Goal: Task Accomplishment & Management: Complete application form

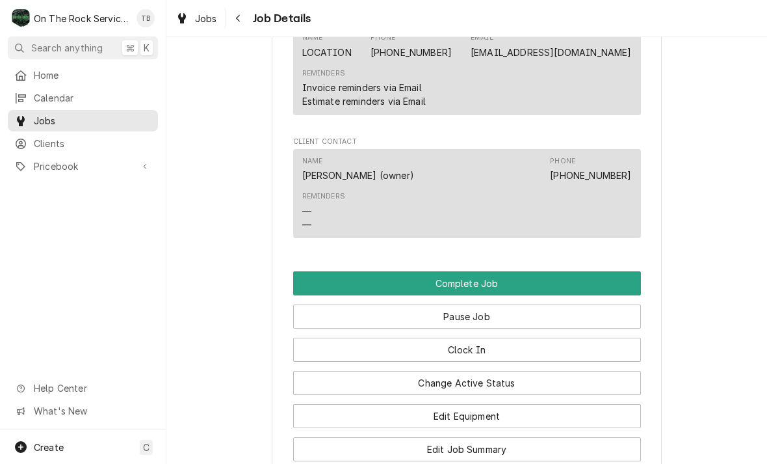
scroll to position [1412, 0]
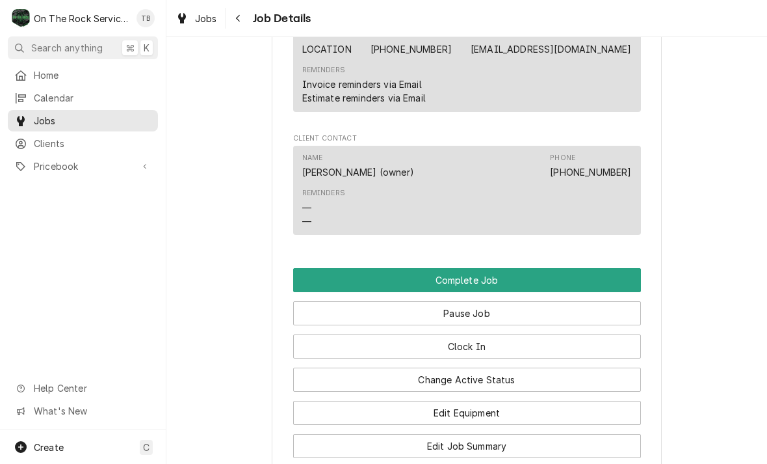
click at [488, 446] on button "Edit Job Summary" at bounding box center [467, 446] width 348 height 24
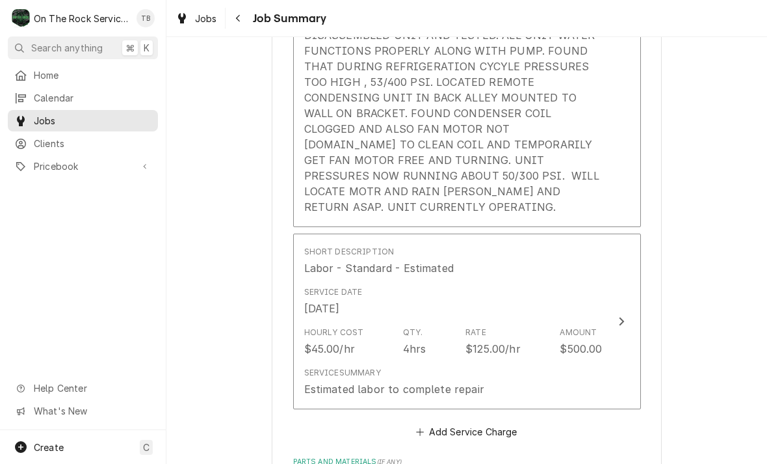
click at [533, 200] on button "Short Description Labor - Standard - Incurred Service Date Oct 8, 2025 Hourly C…" at bounding box center [467, 29] width 348 height 395
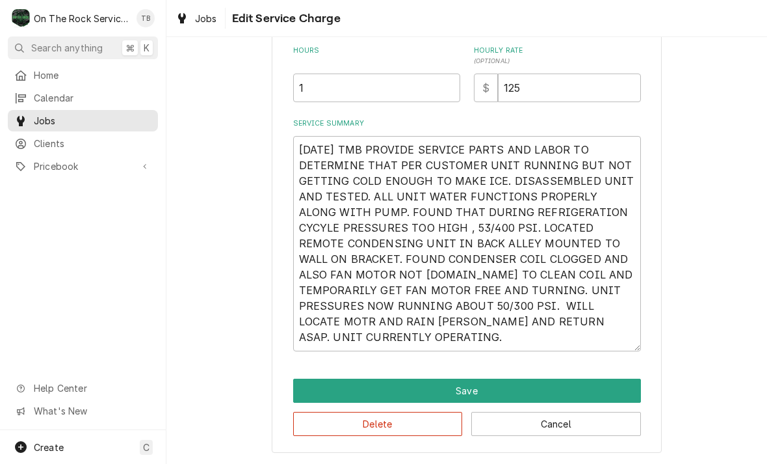
scroll to position [351, 0]
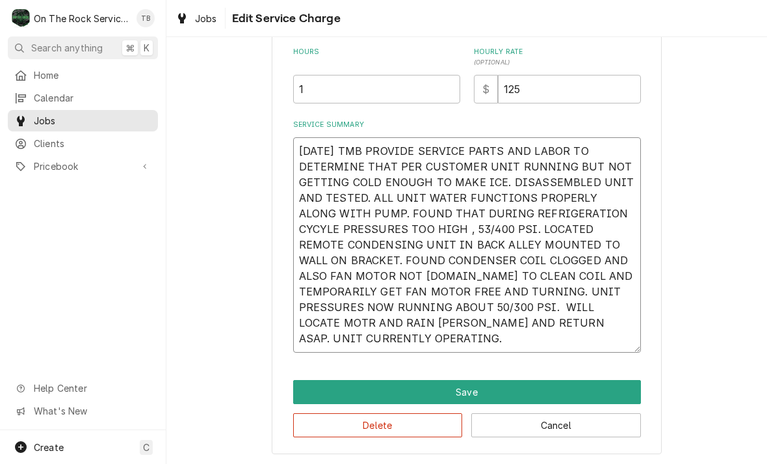
click at [448, 336] on textarea "10/6/25 TMB PROVIDE SERVICE PARTS AND LABOR TO DETERMINE THAT PER CUSTOMER UNIT…" at bounding box center [467, 244] width 348 height 215
type textarea "x"
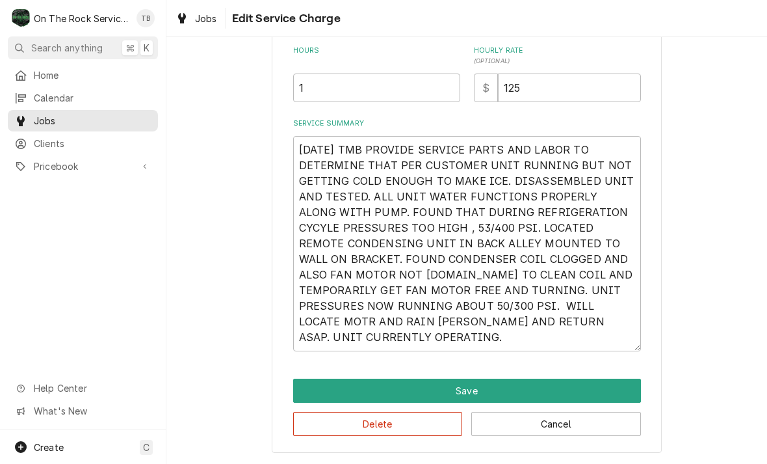
scroll to position [354, 0]
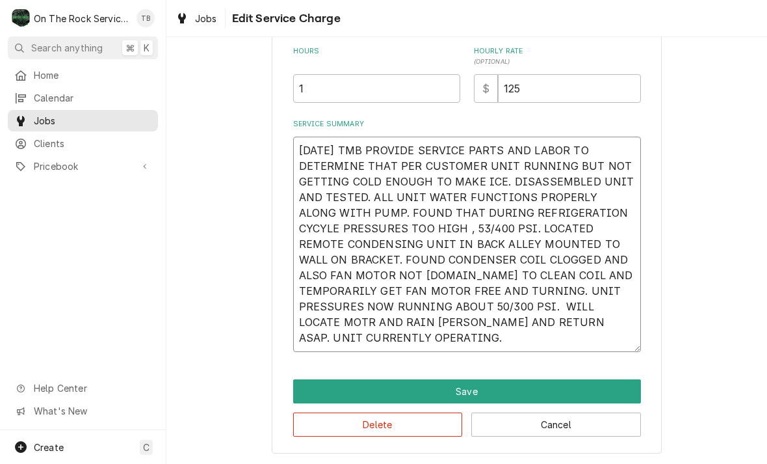
click at [458, 338] on textarea "10/6/25 TMB PROVIDE SERVICE PARTS AND LABOR TO DETERMINE THAT PER CUSTOMER UNIT…" at bounding box center [467, 244] width 348 height 215
type textarea "10/6/25 TMB PROVIDE SERVICE PARTS AND LABOR TO DETERMINE THAT PER CUSTOMER UNIT…"
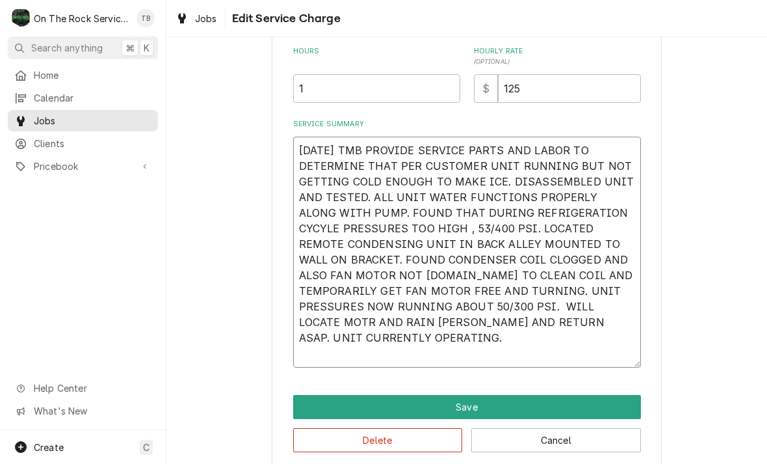
type textarea "x"
type textarea "10/6/25 TMB PROVIDE SERVICE PARTS AND LABOR TO DETERMINE THAT PER CUSTOMER UNIT…"
type textarea "x"
type textarea "10/6/25 TMB PROVIDE SERVICE PARTS AND LABOR TO DETERMINE THAT PER CUSTOMER UNIT…"
type textarea "x"
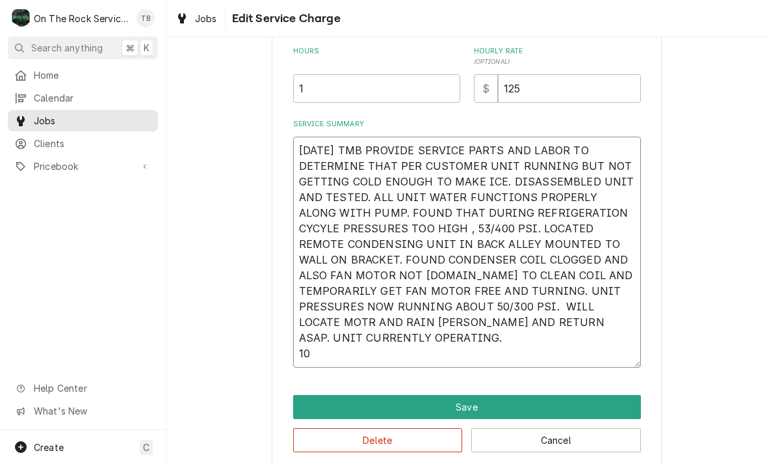
type textarea "10/6/25 TMB PROVIDE SERVICE PARTS AND LABOR TO DETERMINE THAT PER CUSTOMER UNIT…"
type textarea "x"
type textarea "10/6/25 TMB PROVIDE SERVICE PARTS AND LABOR TO DETERMINE THAT PER CUSTOMER UNIT…"
type textarea "x"
type textarea "10/6/25 TMB PROVIDE SERVICE PARTS AND LABOR TO DETERMINE THAT PER CUSTOMER UNIT…"
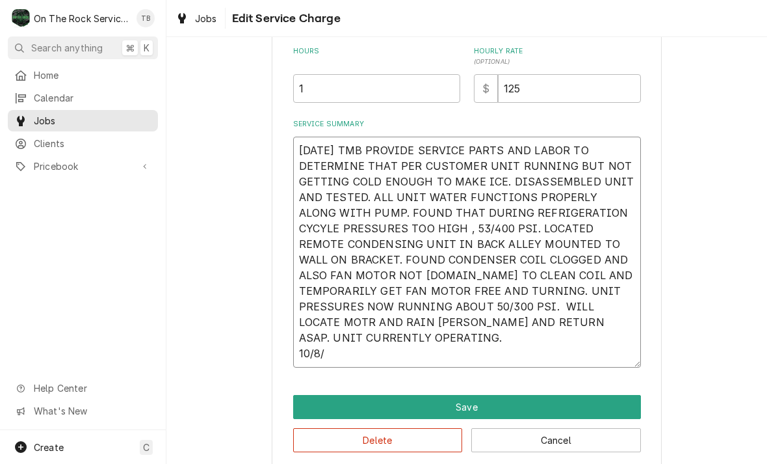
type textarea "x"
type textarea "10/6/25 TMB PROVIDE SERVICE PARTS AND LABOR TO DETERMINE THAT PER CUSTOMER UNIT…"
type textarea "x"
type textarea "10/6/25 TMB PROVIDE SERVICE PARTS AND LABOR TO DETERMINE THAT PER CUSTOMER UNIT…"
type textarea "x"
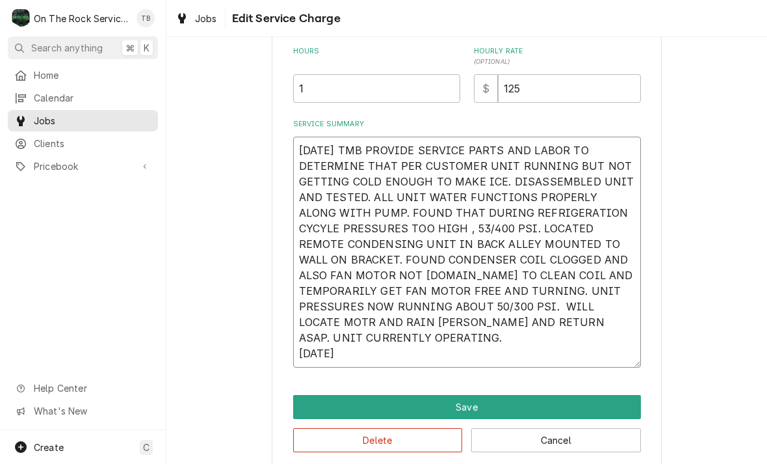
type textarea "10/6/25 TMB PROVIDE SERVICE PARTS AND LABOR TO DETERMINE THAT PER CUSTOMER UNIT…"
type textarea "x"
type textarea "10/6/25 TMB PROVIDE SERVICE PARTS AND LABOR TO DETERMINE THAT PER CUSTOMER UNIT…"
type textarea "x"
type textarea "10/6/25 TMB PROVIDE SERVICE PARTS AND LABOR TO DETERMINE THAT PER CUSTOMER UNIT…"
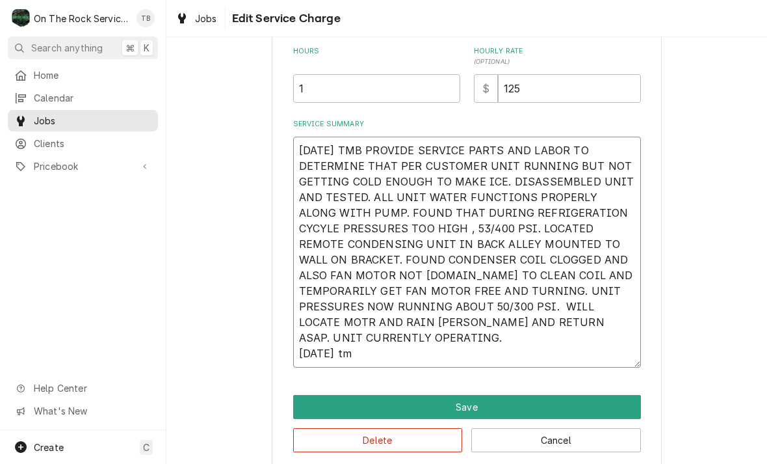
type textarea "x"
type textarea "10/6/25 TMB PROVIDE SERVICE PARTS AND LABOR TO DETERMINE THAT PER CUSTOMER UNIT…"
type textarea "x"
type textarea "10/6/25 TMB PROVIDE SERVICE PARTS AND LABOR TO DETERMINE THAT PER CUSTOMER UNIT…"
type textarea "x"
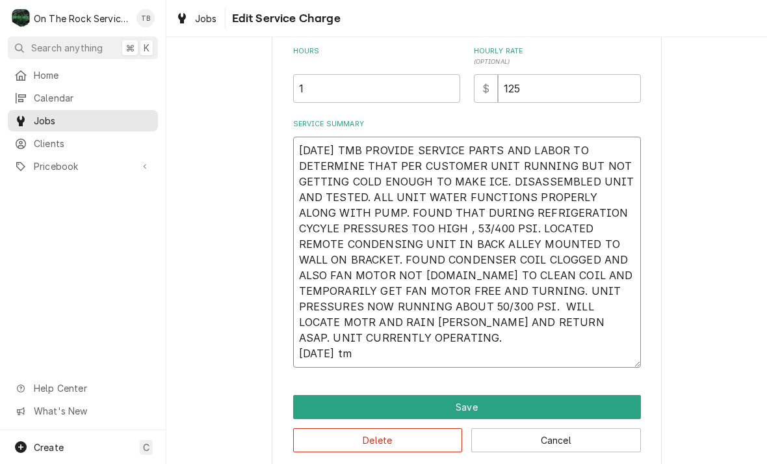
type textarea "10/6/25 TMB PROVIDE SERVICE PARTS AND LABOR TO DETERMINE THAT PER CUSTOMER UNIT…"
type textarea "x"
type textarea "10/6/25 TMB PROVIDE SERVICE PARTS AND LABOR TO DETERMINE THAT PER CUSTOMER UNIT…"
type textarea "x"
type textarea "10/6/25 TMB PROVIDE SERVICE PARTS AND LABOR TO DETERMINE THAT PER CUSTOMER UNIT…"
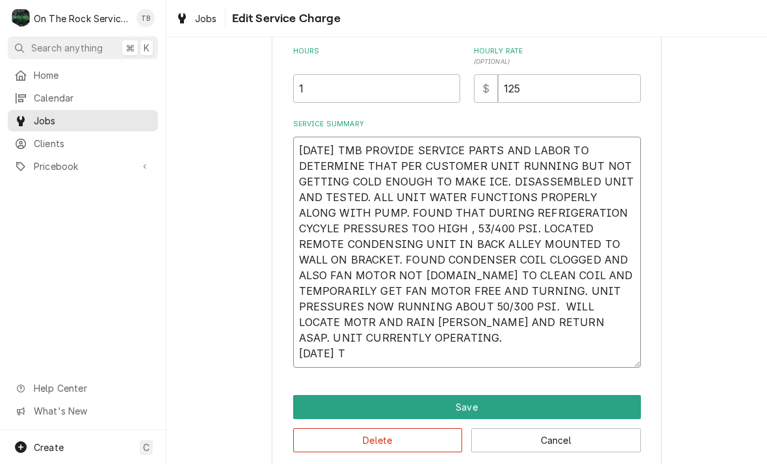
type textarea "x"
type textarea "10/6/25 TMB PROVIDE SERVICE PARTS AND LABOR TO DETERMINE THAT PER CUSTOMER UNIT…"
type textarea "x"
type textarea "10/6/25 TMB PROVIDE SERVICE PARTS AND LABOR TO DETERMINE THAT PER CUSTOMER UNIT…"
type textarea "x"
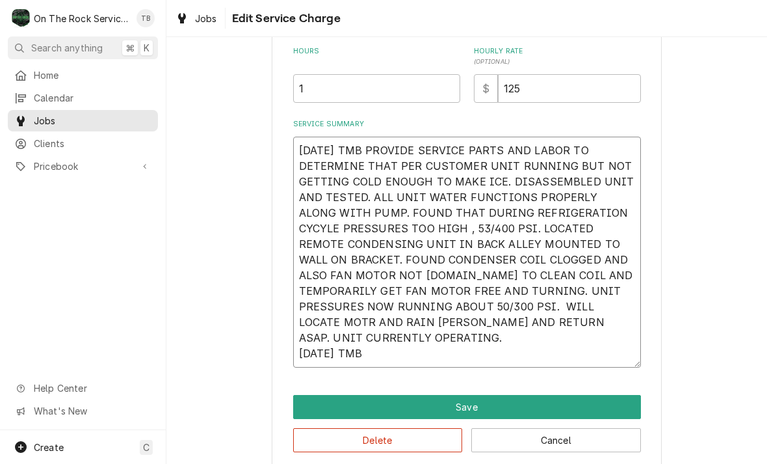
type textarea "10/6/25 TMB PROVIDE SERVICE PARTS AND LABOR TO DETERMINE THAT PER CUSTOMER UNIT…"
type textarea "x"
type textarea "10/6/25 TMB PROVIDE SERVICE PARTS AND LABOR TO DETERMINE THAT PER CUSTOMER UNIT…"
type textarea "x"
type textarea "10/6/25 TMB PROVIDE SERVICE PARTS AND LABOR TO DETERMINE THAT PER CUSTOMER UNIT…"
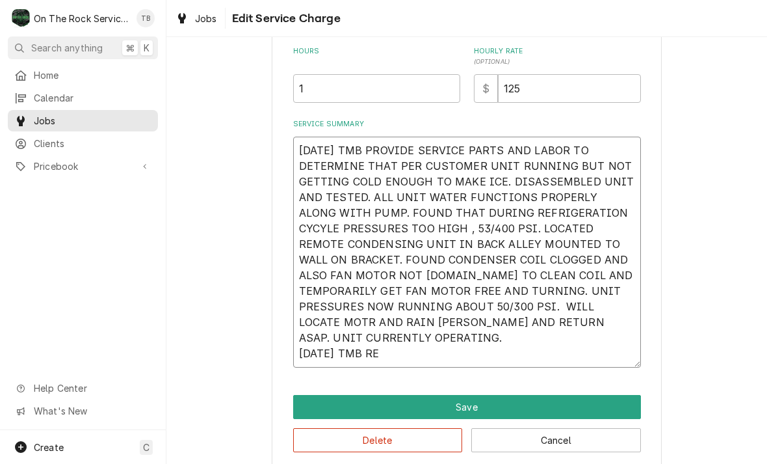
type textarea "x"
type textarea "10/6/25 TMB PROVIDE SERVICE PARTS AND LABOR TO DETERMINE THAT PER CUSTOMER UNIT…"
type textarea "x"
type textarea "10/6/25 TMB PROVIDE SERVICE PARTS AND LABOR TO DETERMINE THAT PER CUSTOMER UNIT…"
type textarea "x"
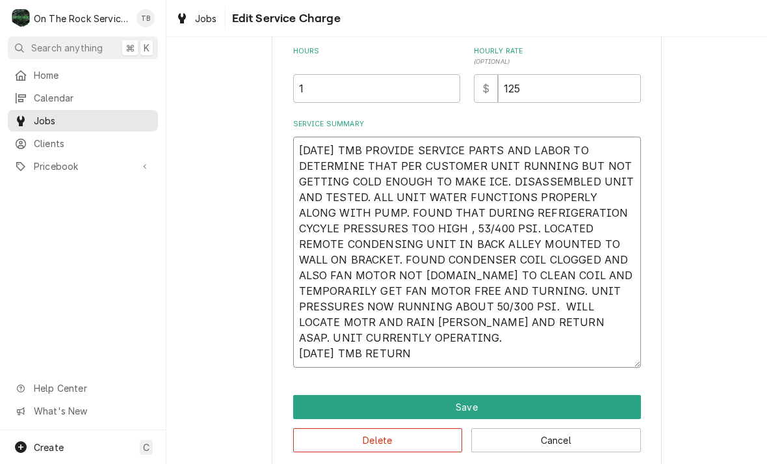
type textarea "10/6/25 TMB PROVIDE SERVICE PARTS AND LABOR TO DETERMINE THAT PER CUSTOMER UNIT…"
type textarea "x"
type textarea "10/6/25 TMB PROVIDE SERVICE PARTS AND LABOR TO DETERMINE THAT PER CUSTOMER UNIT…"
type textarea "x"
type textarea "10/6/25 TMB PROVIDE SERVICE PARTS AND LABOR TO DETERMINE THAT PER CUSTOMER UNIT…"
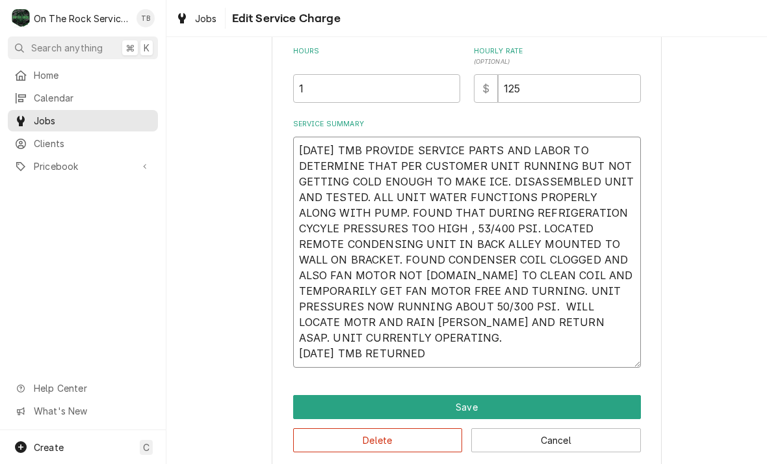
type textarea "x"
type textarea "10/6/25 TMB PROVIDE SERVICE PARTS AND LABOR TO DETERMINE THAT PER CUSTOMER UNIT…"
type textarea "x"
type textarea "10/6/25 TMB PROVIDE SERVICE PARTS AND LABOR TO DETERMINE THAT PER CUSTOMER UNIT…"
type textarea "x"
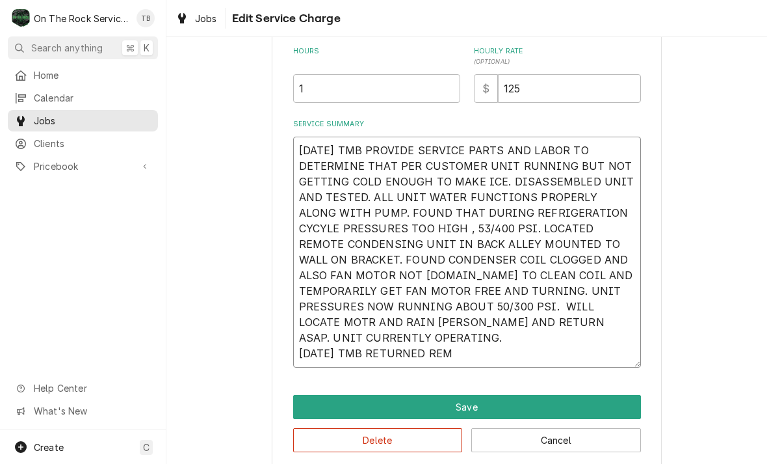
type textarea "10/6/25 TMB PROVIDE SERVICE PARTS AND LABOR TO DETERMINE THAT PER CUSTOMER UNIT…"
type textarea "x"
type textarea "10/6/25 TMB PROVIDE SERVICE PARTS AND LABOR TO DETERMINE THAT PER CUSTOMER UNIT…"
type textarea "x"
type textarea "10/6/25 TMB PROVIDE SERVICE PARTS AND LABOR TO DETERMINE THAT PER CUSTOMER UNIT…"
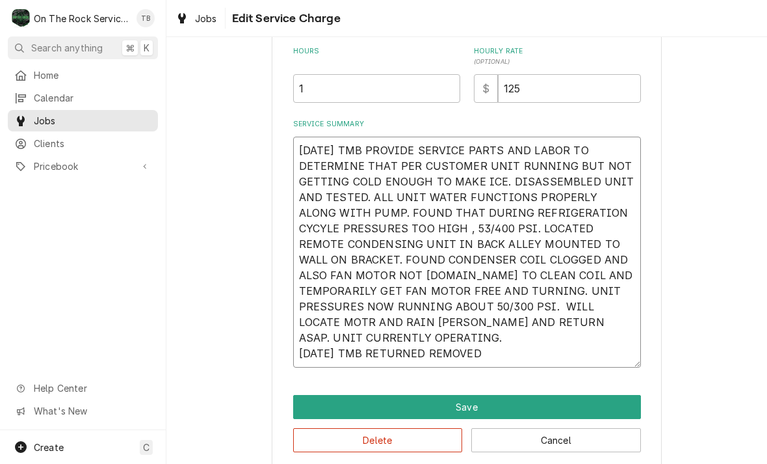
type textarea "x"
type textarea "10/6/25 TMB PROVIDE SERVICE PARTS AND LABOR TO DETERMINE THAT PER CUSTOMER UNIT…"
type textarea "x"
type textarea "10/6/25 TMB PROVIDE SERVICE PARTS AND LABOR TO DETERMINE THAT PER CUSTOMER UNIT…"
type textarea "x"
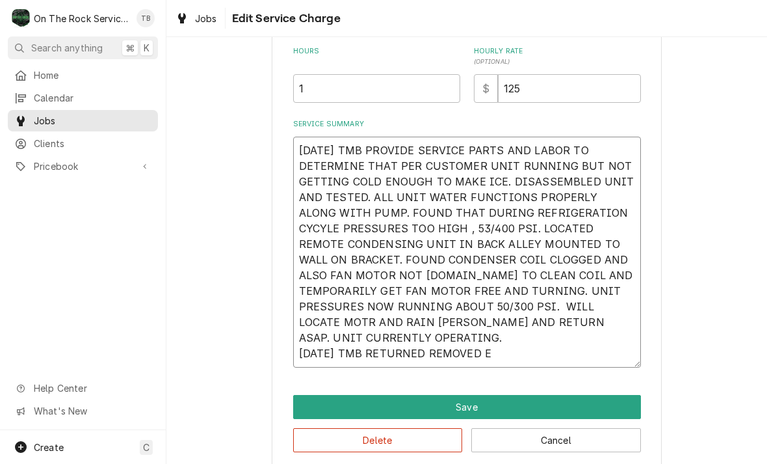
type textarea "10/6/25 TMB PROVIDE SERVICE PARTS AND LABOR TO DETERMINE THAT PER CUSTOMER UNIT…"
type textarea "x"
type textarea "10/6/25 TMB PROVIDE SERVICE PARTS AND LABOR TO DETERMINE THAT PER CUSTOMER UNIT…"
type textarea "x"
type textarea "10/6/25 TMB PROVIDE SERVICE PARTS AND LABOR TO DETERMINE THAT PER CUSTOMER UNIT…"
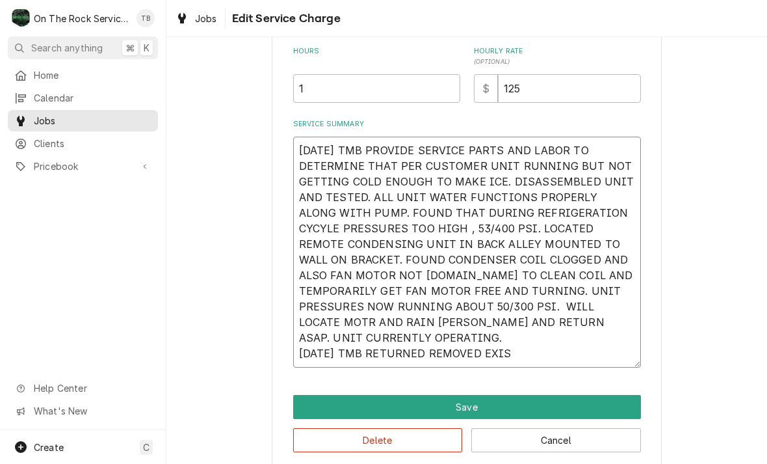
type textarea "x"
type textarea "10/6/25 TMB PROVIDE SERVICE PARTS AND LABOR TO DETERMINE THAT PER CUSTOMER UNIT…"
type textarea "x"
type textarea "10/6/25 TMB PROVIDE SERVICE PARTS AND LABOR TO DETERMINE THAT PER CUSTOMER UNIT…"
type textarea "x"
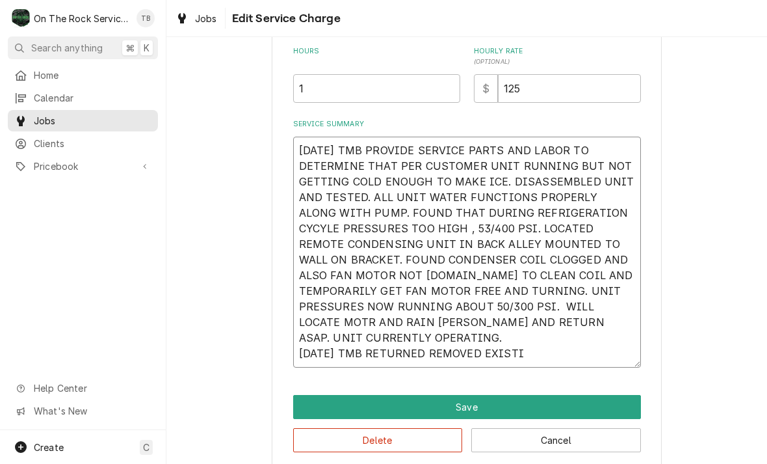
type textarea "10/6/25 TMB PROVIDE SERVICE PARTS AND LABOR TO DETERMINE THAT PER CUSTOMER UNIT…"
type textarea "x"
type textarea "10/6/25 TMB PROVIDE SERVICE PARTS AND LABOR TO DETERMINE THAT PER CUSTOMER UNIT…"
type textarea "x"
type textarea "10/6/25 TMB PROVIDE SERVICE PARTS AND LABOR TO DETERMINE THAT PER CUSTOMER UNIT…"
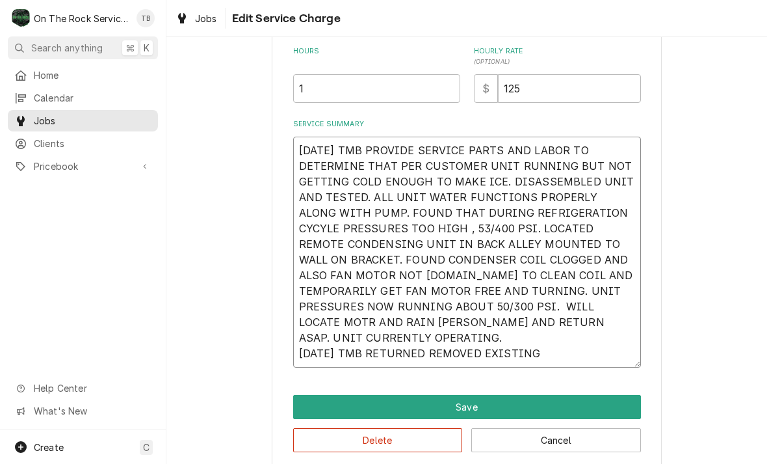
type textarea "x"
type textarea "10/6/25 TMB PROVIDE SERVICE PARTS AND LABOR TO DETERMINE THAT PER CUSTOMER UNIT…"
type textarea "x"
type textarea "10/6/25 TMB PROVIDE SERVICE PARTS AND LABOR TO DETERMINE THAT PER CUSTOMER UNIT…"
type textarea "x"
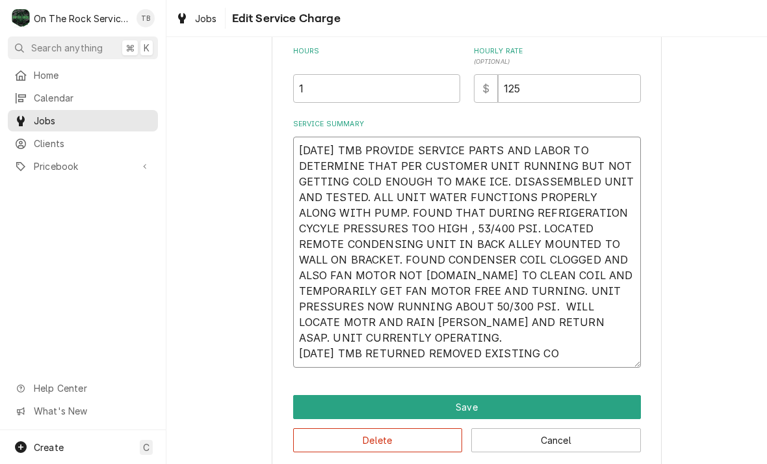
type textarea "10/6/25 TMB PROVIDE SERVICE PARTS AND LABOR TO DETERMINE THAT PER CUSTOMER UNIT…"
type textarea "x"
type textarea "10/6/25 TMB PROVIDE SERVICE PARTS AND LABOR TO DETERMINE THAT PER CUSTOMER UNIT…"
type textarea "x"
type textarea "10/6/25 TMB PROVIDE SERVICE PARTS AND LABOR TO DETERMINE THAT PER CUSTOMER UNIT…"
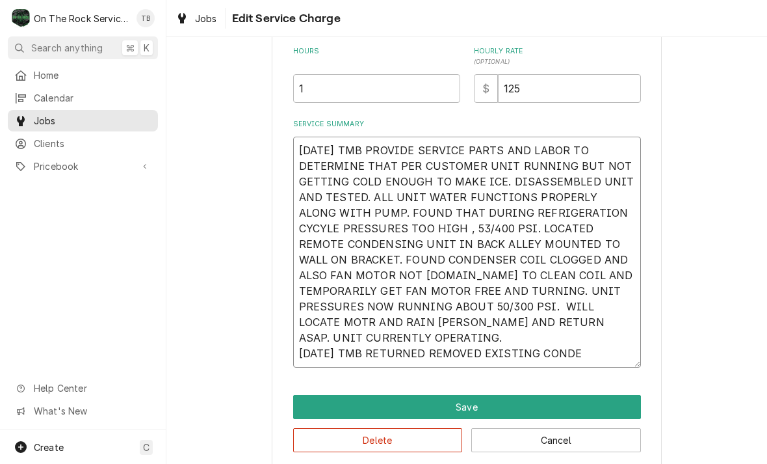
type textarea "x"
type textarea "10/6/25 TMB PROVIDE SERVICE PARTS AND LABOR TO DETERMINE THAT PER CUSTOMER UNIT…"
type textarea "x"
type textarea "10/6/25 TMB PROVIDE SERVICE PARTS AND LABOR TO DETERMINE THAT PER CUSTOMER UNIT…"
type textarea "x"
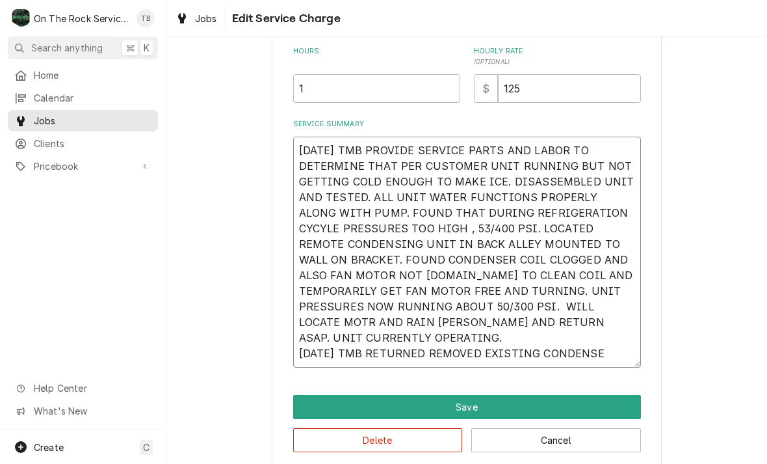
type textarea "10/6/25 TMB PROVIDE SERVICE PARTS AND LABOR TO DETERMINE THAT PER CUSTOMER UNIT…"
type textarea "x"
type textarea "10/6/25 TMB PROVIDE SERVICE PARTS AND LABOR TO DETERMINE THAT PER CUSTOMER UNIT…"
type textarea "x"
type textarea "10/6/25 TMB PROVIDE SERVICE PARTS AND LABOR TO DETERMINE THAT PER CUSTOMER UNIT…"
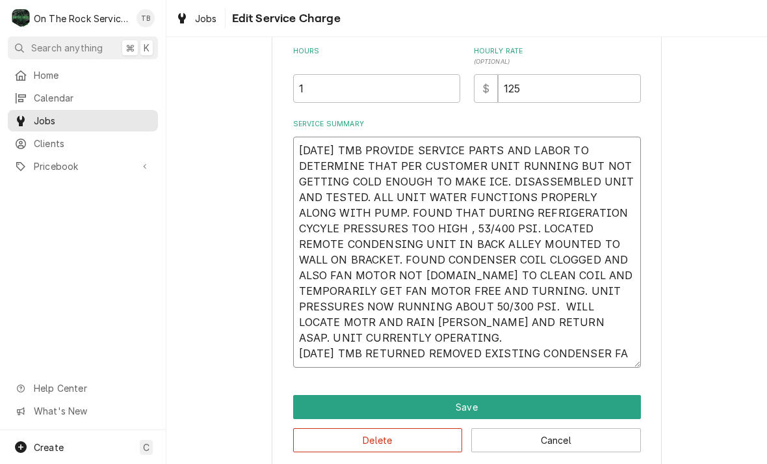
type textarea "x"
type textarea "10/6/25 TMB PROVIDE SERVICE PARTS AND LABOR TO DETERMINE THAT PER CUSTOMER UNIT…"
type textarea "x"
type textarea "10/6/25 TMB PROVIDE SERVICE PARTS AND LABOR TO DETERMINE THAT PER CUSTOMER UNIT…"
type textarea "x"
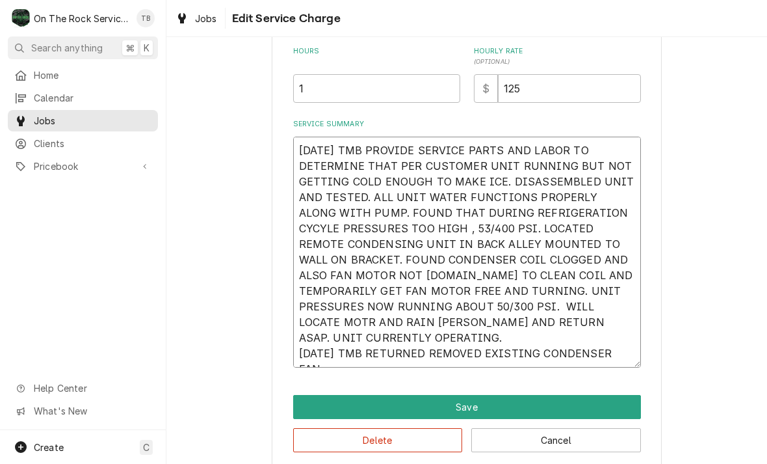
type textarea "10/6/25 TMB PROVIDE SERVICE PARTS AND LABOR TO DETERMINE THAT PER CUSTOMER UNIT…"
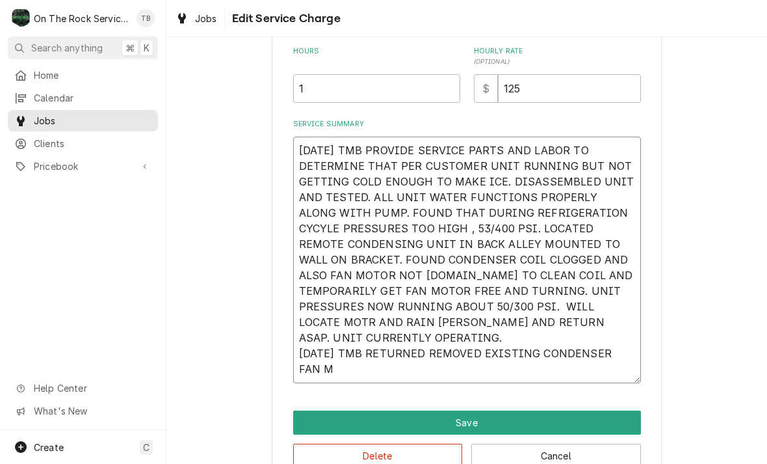
type textarea "x"
type textarea "10/6/25 TMB PROVIDE SERVICE PARTS AND LABOR TO DETERMINE THAT PER CUSTOMER UNIT…"
type textarea "x"
type textarea "10/6/25 TMB PROVIDE SERVICE PARTS AND LABOR TO DETERMINE THAT PER CUSTOMER UNIT…"
type textarea "x"
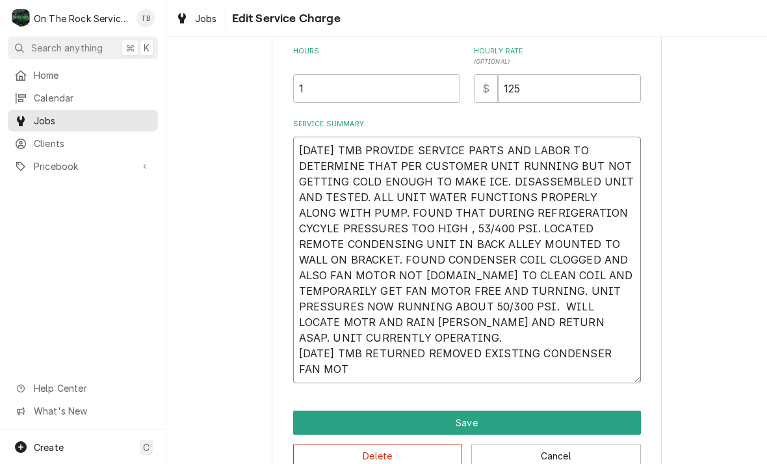
type textarea "10/6/25 TMB PROVIDE SERVICE PARTS AND LABOR TO DETERMINE THAT PER CUSTOMER UNIT…"
type textarea "x"
type textarea "10/6/25 TMB PROVIDE SERVICE PARTS AND LABOR TO DETERMINE THAT PER CUSTOMER UNIT…"
type textarea "x"
type textarea "10/6/25 TMB PROVIDE SERVICE PARTS AND LABOR TO DETERMINE THAT PER CUSTOMER UNIT…"
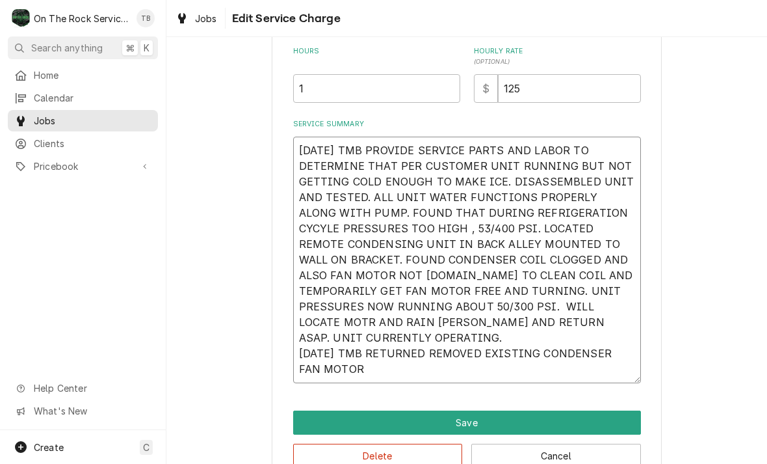
type textarea "x"
type textarea "10/6/25 TMB PROVIDE SERVICE PARTS AND LABOR TO DETERMINE THAT PER CUSTOMER UNIT…"
type textarea "x"
type textarea "10/6/25 TMB PROVIDE SERVICE PARTS AND LABOR TO DETERMINE THAT PER CUSTOMER UNIT…"
type textarea "x"
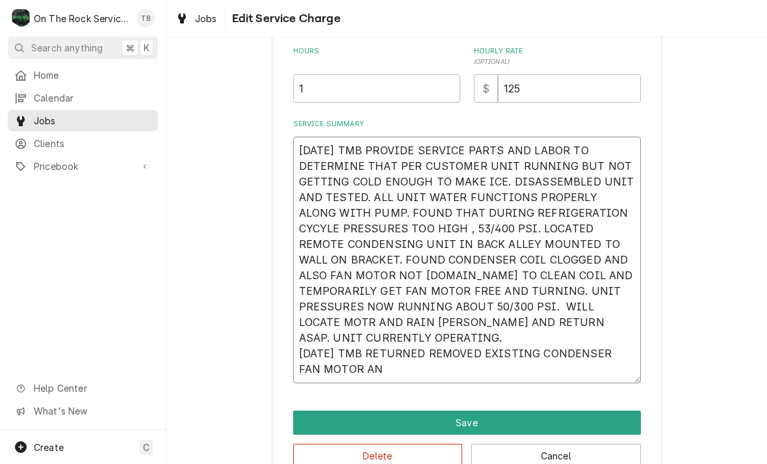
type textarea "10/6/25 TMB PROVIDE SERVICE PARTS AND LABOR TO DETERMINE THAT PER CUSTOMER UNIT…"
type textarea "x"
type textarea "10/6/25 TMB PROVIDE SERVICE PARTS AND LABOR TO DETERMINE THAT PER CUSTOMER UNIT…"
type textarea "x"
type textarea "10/6/25 TMB PROVIDE SERVICE PARTS AND LABOR TO DETERMINE THAT PER CUSTOMER UNIT…"
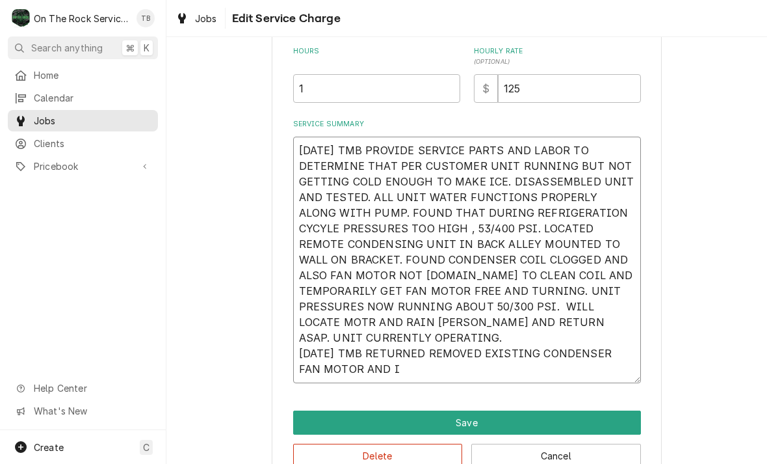
type textarea "x"
type textarea "10/6/25 TMB PROVIDE SERVICE PARTS AND LABOR TO DETERMINE THAT PER CUSTOMER UNIT…"
type textarea "x"
type textarea "10/6/25 TMB PROVIDE SERVICE PARTS AND LABOR TO DETERMINE THAT PER CUSTOMER UNIT…"
type textarea "x"
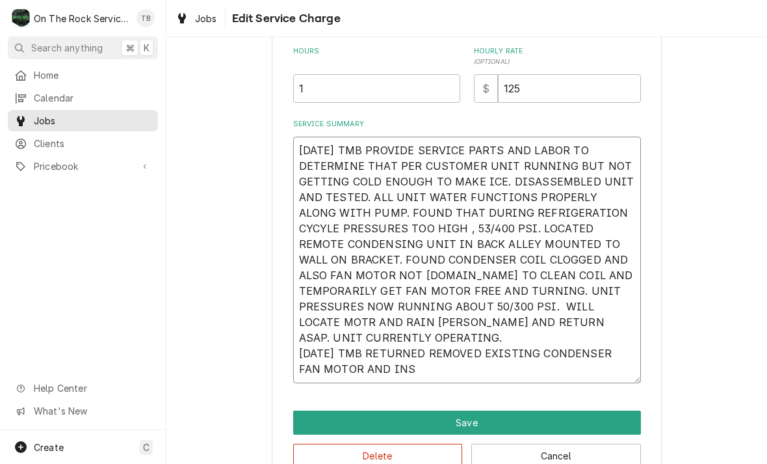
type textarea "10/6/25 TMB PROVIDE SERVICE PARTS AND LABOR TO DETERMINE THAT PER CUSTOMER UNIT…"
type textarea "x"
type textarea "10/6/25 TMB PROVIDE SERVICE PARTS AND LABOR TO DETERMINE THAT PER CUSTOMER UNIT…"
type textarea "x"
type textarea "10/6/25 TMB PROVIDE SERVICE PARTS AND LABOR TO DETERMINE THAT PER CUSTOMER UNIT…"
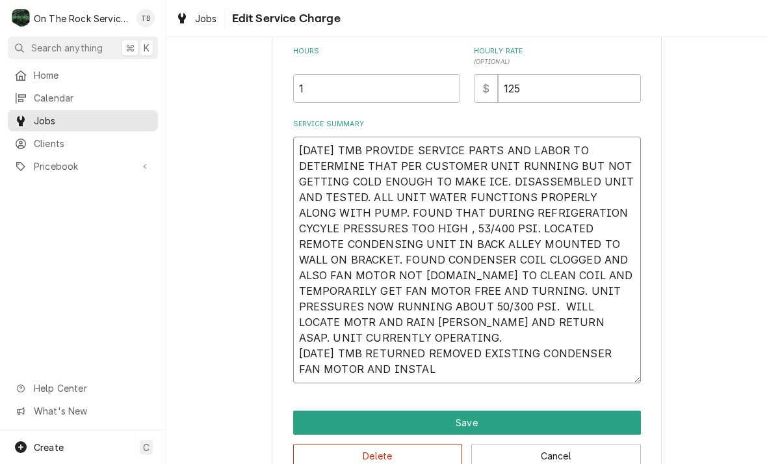
type textarea "x"
type textarea "10/6/25 TMB PROVIDE SERVICE PARTS AND LABOR TO DETERMINE THAT PER CUSTOMER UNIT…"
type textarea "x"
type textarea "10/6/25 TMB PROVIDE SERVICE PARTS AND LABOR TO DETERMINE THAT PER CUSTOMER UNIT…"
type textarea "x"
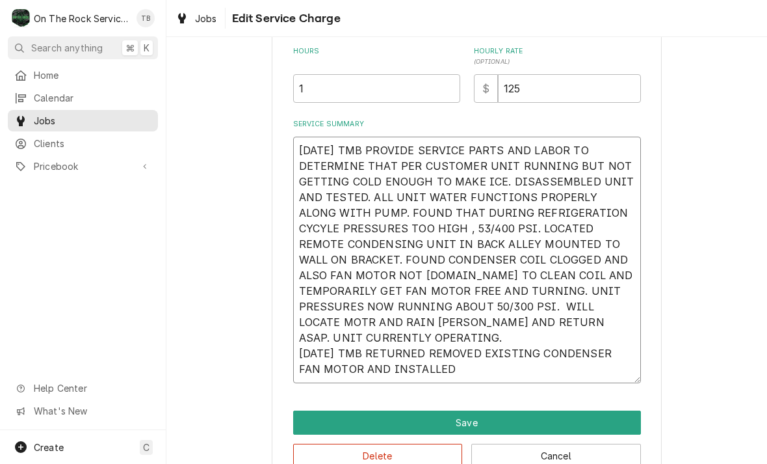
type textarea "10/6/25 TMB PROVIDE SERVICE PARTS AND LABOR TO DETERMINE THAT PER CUSTOMER UNIT…"
type textarea "x"
type textarea "10/6/25 TMB PROVIDE SERVICE PARTS AND LABOR TO DETERMINE THAT PER CUSTOMER UNIT…"
type textarea "x"
type textarea "10/6/25 TMB PROVIDE SERVICE PARTS AND LABOR TO DETERMINE THAT PER CUSTOMER UNIT…"
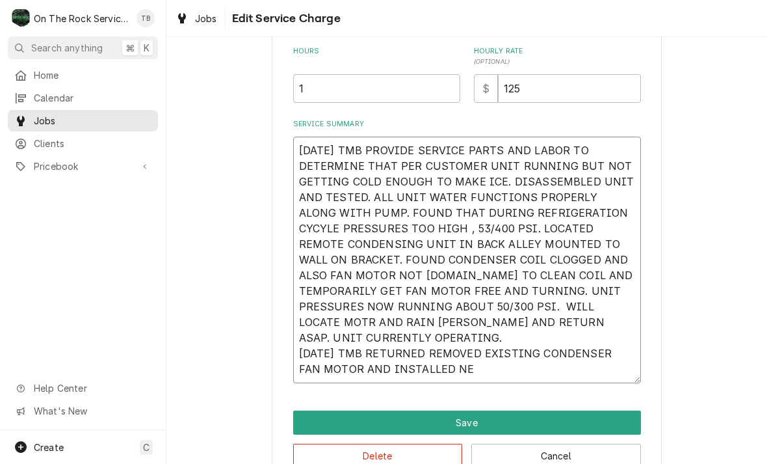
type textarea "x"
type textarea "10/6/25 TMB PROVIDE SERVICE PARTS AND LABOR TO DETERMINE THAT PER CUSTOMER UNIT…"
type textarea "x"
type textarea "10/6/25 TMB PROVIDE SERVICE PARTS AND LABOR TO DETERMINE THAT PER CUSTOMER UNIT…"
type textarea "x"
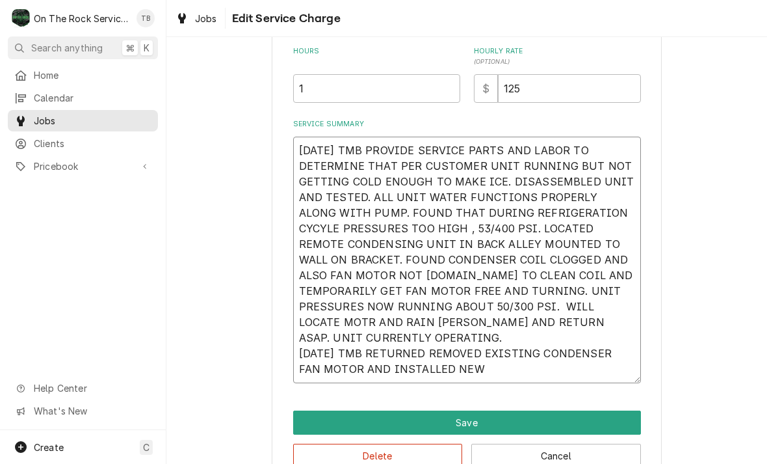
type textarea "10/6/25 TMB PROVIDE SERVICE PARTS AND LABOR TO DETERMINE THAT PER CUSTOMER UNIT…"
type textarea "x"
type textarea "10/6/25 TMB PROVIDE SERVICE PARTS AND LABOR TO DETERMINE THAT PER CUSTOMER UNIT…"
type textarea "x"
type textarea "10/6/25 TMB PROVIDE SERVICE PARTS AND LABOR TO DETERMINE THAT PER CUSTOMER UNIT…"
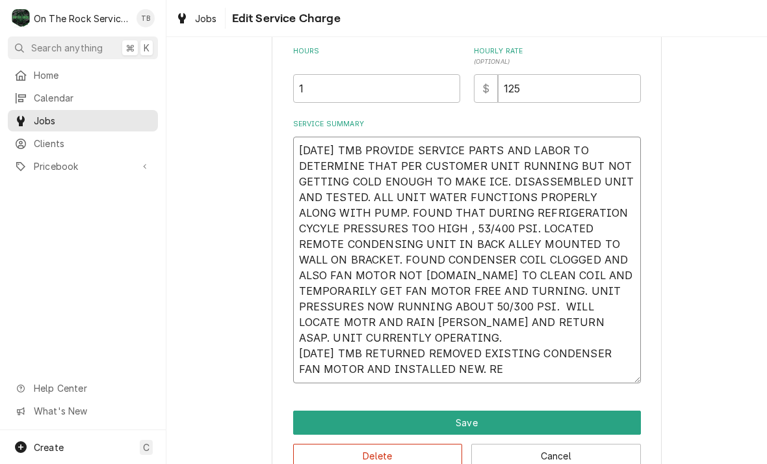
type textarea "x"
type textarea "10/6/25 TMB PROVIDE SERVICE PARTS AND LABOR TO DETERMINE THAT PER CUSTOMER UNIT…"
type textarea "x"
type textarea "10/6/25 TMB PROVIDE SERVICE PARTS AND LABOR TO DETERMINE THAT PER CUSTOMER UNIT…"
type textarea "x"
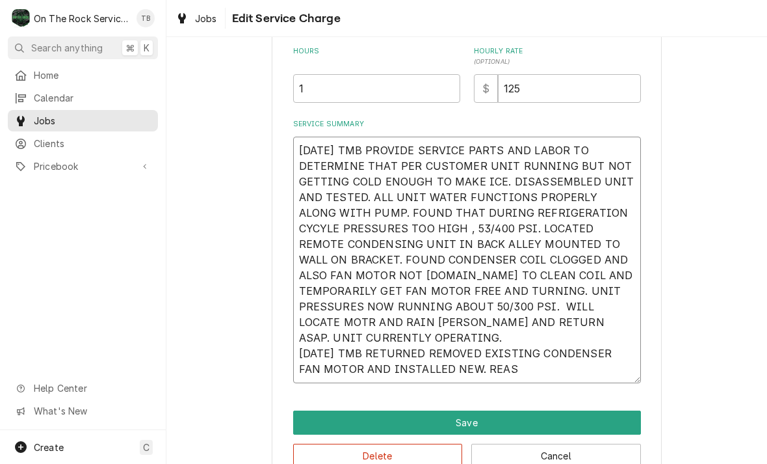
type textarea "10/6/25 TMB PROVIDE SERVICE PARTS AND LABOR TO DETERMINE THAT PER CUSTOMER UNIT…"
type textarea "x"
type textarea "10/6/25 TMB PROVIDE SERVICE PARTS AND LABOR TO DETERMINE THAT PER CUSTOMER UNIT…"
type textarea "x"
type textarea "10/6/25 TMB PROVIDE SERVICE PARTS AND LABOR TO DETERMINE THAT PER CUSTOMER UNIT…"
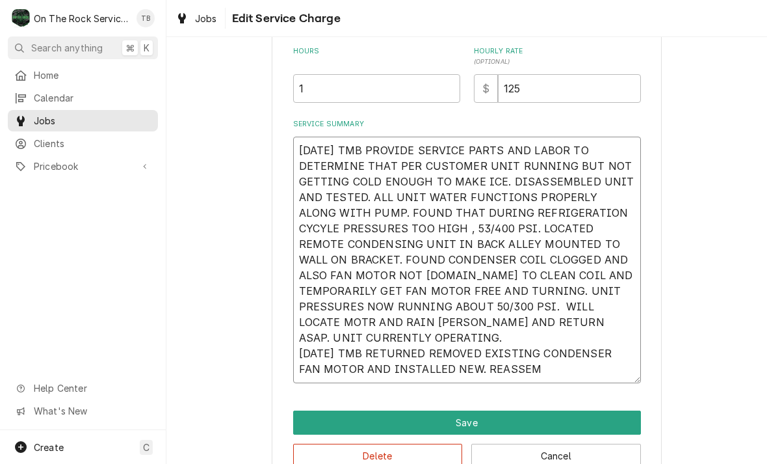
type textarea "x"
type textarea "10/6/25 TMB PROVIDE SERVICE PARTS AND LABOR TO DETERMINE THAT PER CUSTOMER UNIT…"
type textarea "x"
type textarea "10/6/25 TMB PROVIDE SERVICE PARTS AND LABOR TO DETERMINE THAT PER CUSTOMER UNIT…"
type textarea "x"
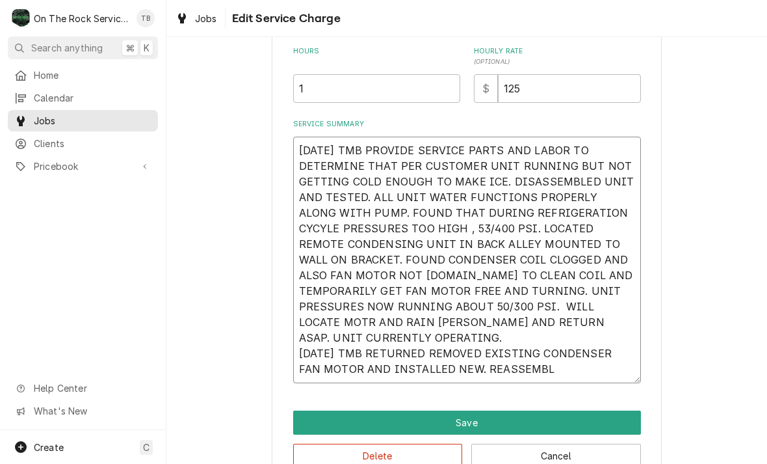
type textarea "10/6/25 TMB PROVIDE SERVICE PARTS AND LABOR TO DETERMINE THAT PER CUSTOMER UNIT…"
type textarea "x"
type textarea "10/6/25 TMB PROVIDE SERVICE PARTS AND LABOR TO DETERMINE THAT PER CUSTOMER UNIT…"
type textarea "x"
type textarea "10/6/25 TMB PROVIDE SERVICE PARTS AND LABOR TO DETERMINE THAT PER CUSTOMER UNIT…"
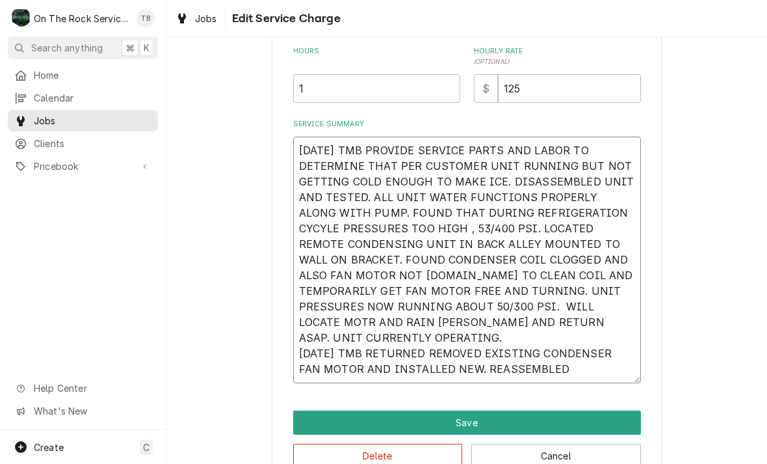
type textarea "x"
type textarea "10/6/25 TMB PROVIDE SERVICE PARTS AND LABOR TO DETERMINE THAT PER CUSTOMER UNIT…"
type textarea "x"
type textarea "10/6/25 TMB PROVIDE SERVICE PARTS AND LABOR TO DETERMINE THAT PER CUSTOMER UNIT…"
type textarea "x"
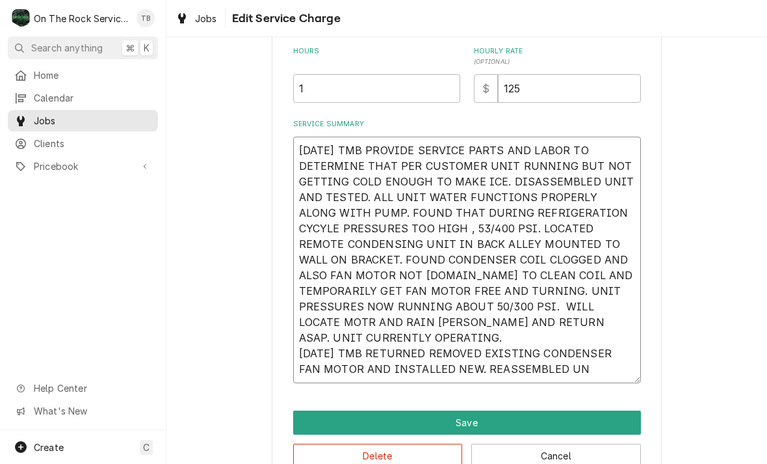
type textarea "10/6/25 TMB PROVIDE SERVICE PARTS AND LABOR TO DETERMINE THAT PER CUSTOMER UNIT…"
type textarea "x"
type textarea "10/6/25 TMB PROVIDE SERVICE PARTS AND LABOR TO DETERMINE THAT PER CUSTOMER UNIT…"
type textarea "x"
type textarea "10/6/25 TMB PROVIDE SERVICE PARTS AND LABOR TO DETERMINE THAT PER CUSTOMER UNIT…"
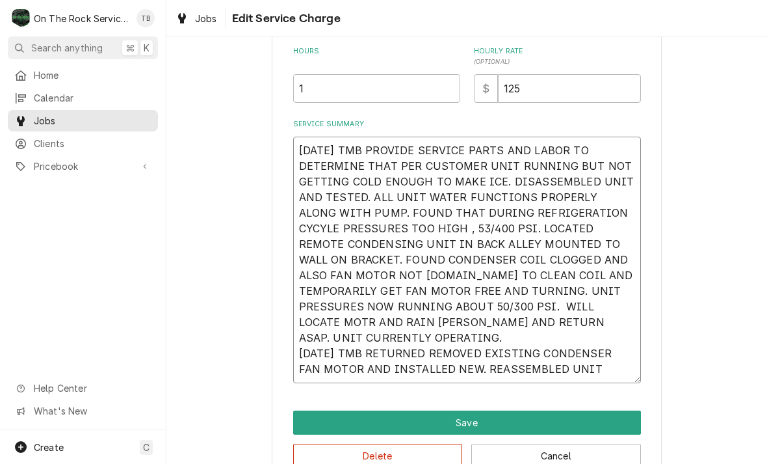
type textarea "x"
type textarea "10/6/25 TMB PROVIDE SERVICE PARTS AND LABOR TO DETERMINE THAT PER CUSTOMER UNIT…"
type textarea "x"
type textarea "10/6/25 TMB PROVIDE SERVICE PARTS AND LABOR TO DETERMINE THAT PER CUSTOMER UNIT…"
type textarea "x"
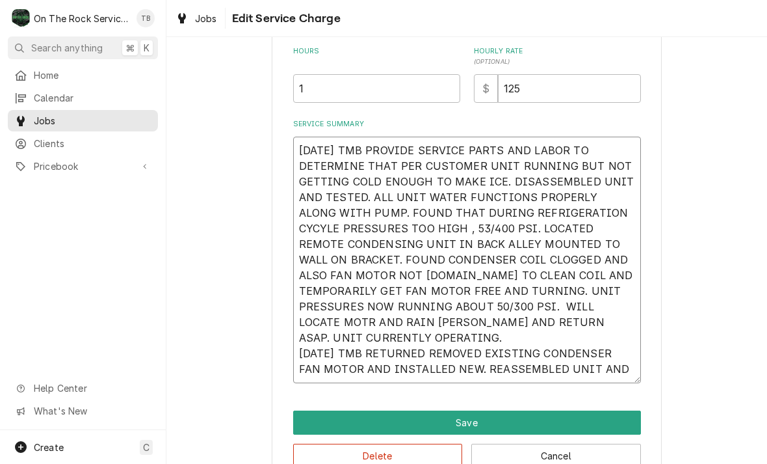
type textarea "10/6/25 TMB PROVIDE SERVICE PARTS AND LABOR TO DETERMINE THAT PER CUSTOMER UNIT…"
type textarea "x"
type textarea "10/6/25 TMB PROVIDE SERVICE PARTS AND LABOR TO DETERMINE THAT PER CUSTOMER UNIT…"
type textarea "x"
type textarea "10/6/25 TMB PROVIDE SERVICE PARTS AND LABOR TO DETERMINE THAT PER CUSTOMER UNIT…"
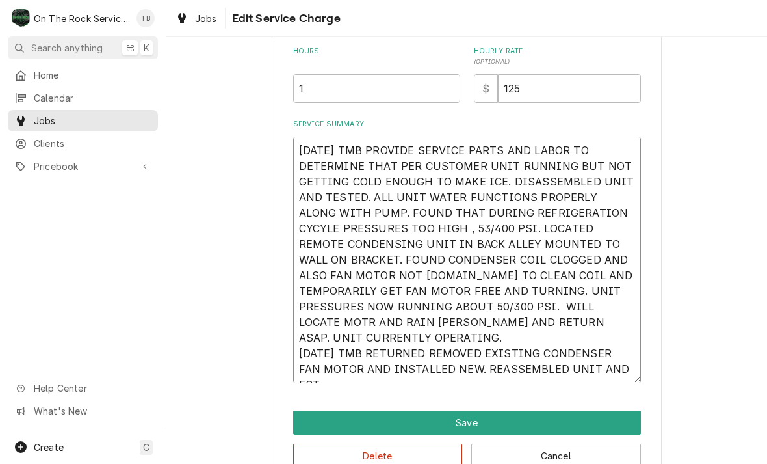
type textarea "x"
type textarea "10/6/25 TMB PROVIDE SERVICE PARTS AND LABOR TO DETERMINE THAT PER CUSTOMER UNIT…"
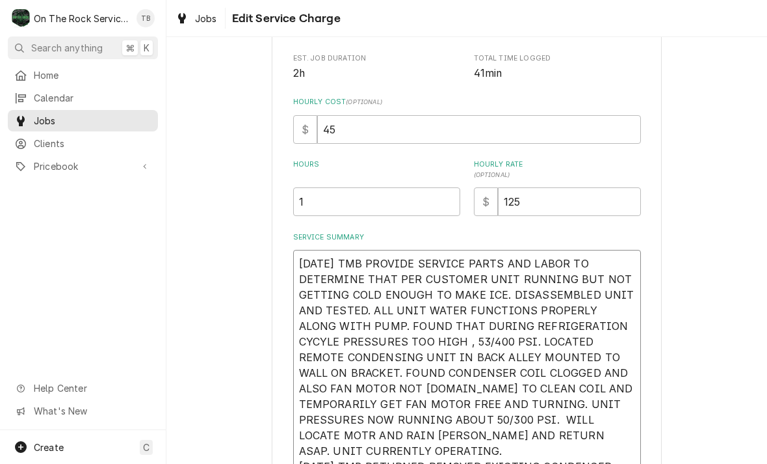
scroll to position [236, 0]
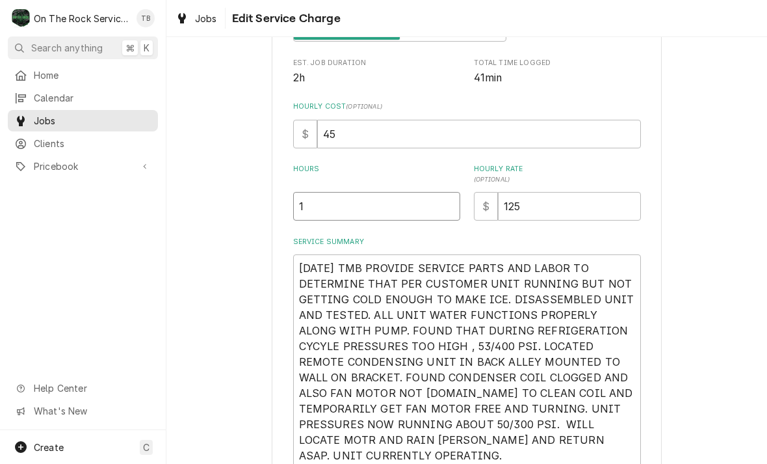
click at [332, 210] on input "1" at bounding box center [376, 206] width 167 height 29
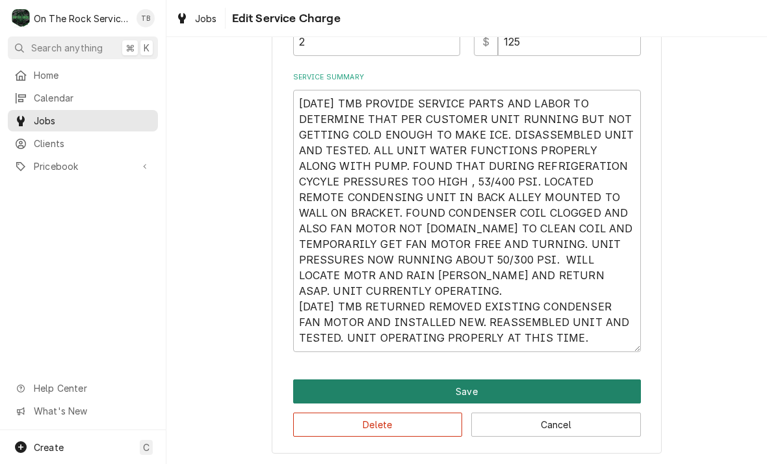
click at [490, 388] on button "Save" at bounding box center [467, 391] width 348 height 24
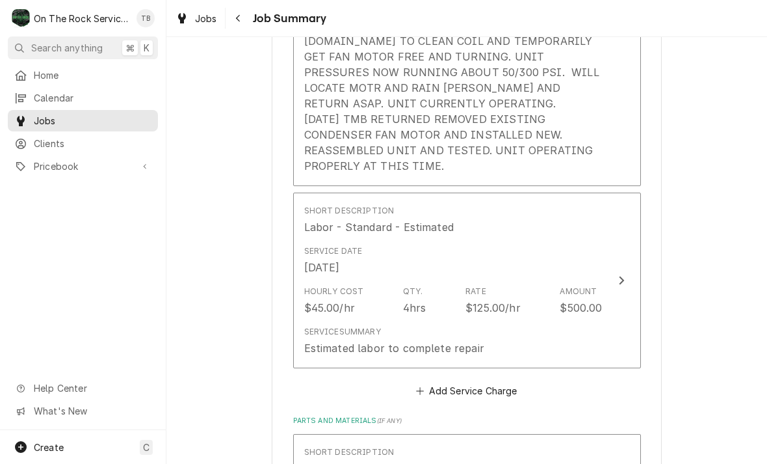
scroll to position [644, 0]
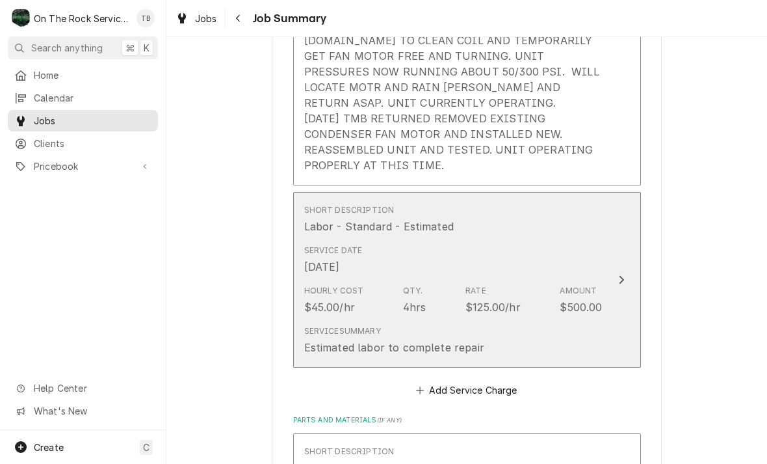
click at [605, 248] on button "Short Description Labor - Standard - Estimated Service Date Oct 8, 2025 Hourly …" at bounding box center [467, 280] width 348 height 176
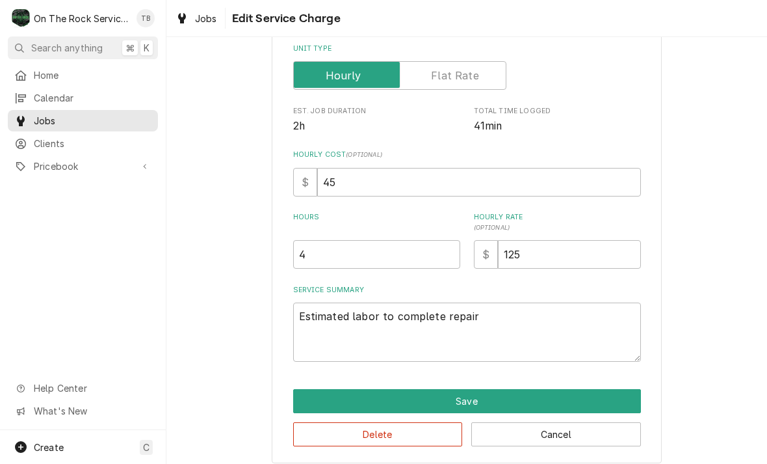
scroll to position [196, 0]
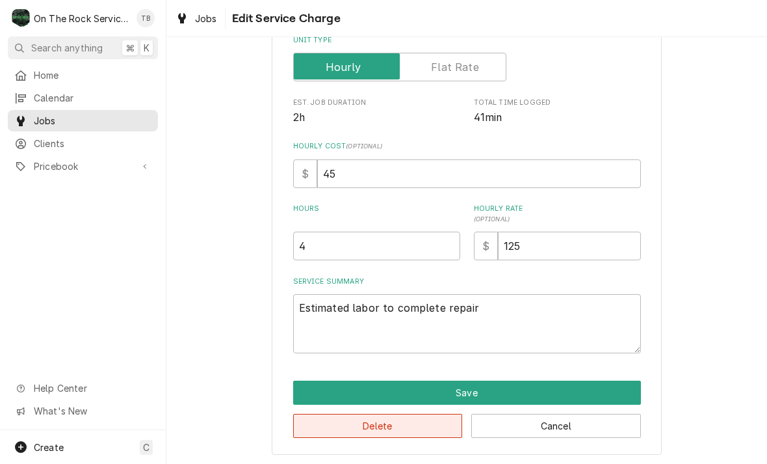
click at [409, 423] on button "Delete" at bounding box center [378, 426] width 170 height 24
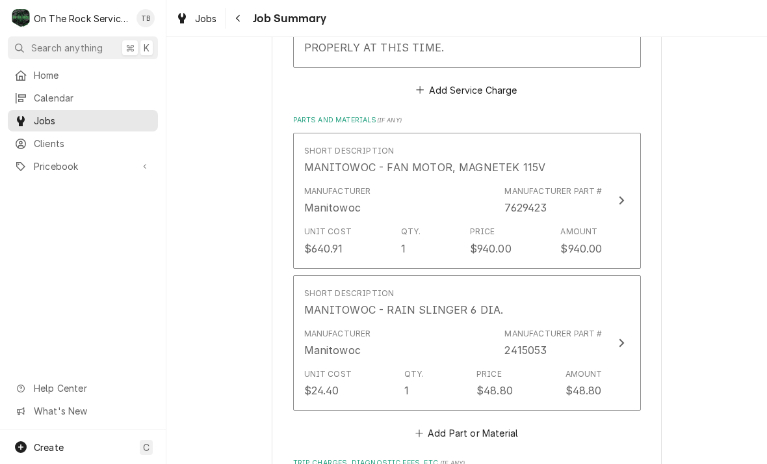
scroll to position [762, 0]
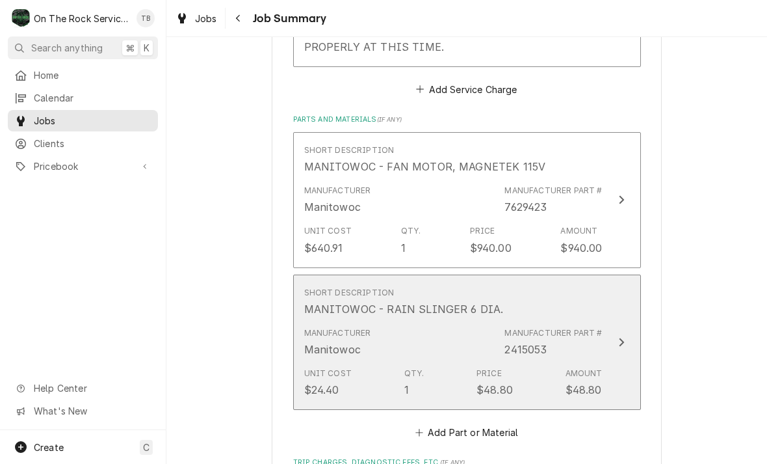
click at [589, 367] on div "Amount" at bounding box center [584, 373] width 37 height 12
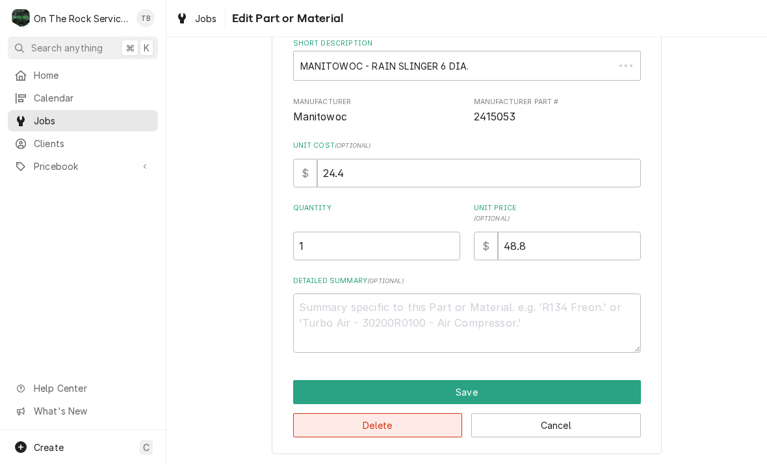
click at [374, 425] on button "Delete" at bounding box center [378, 425] width 170 height 24
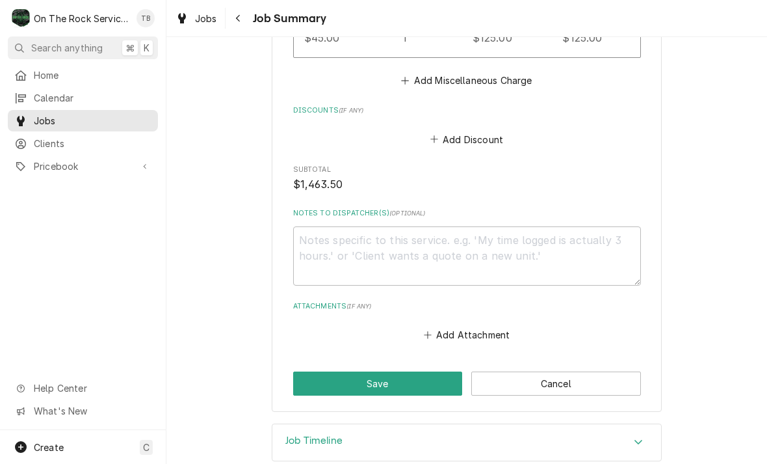
scroll to position [1336, 0]
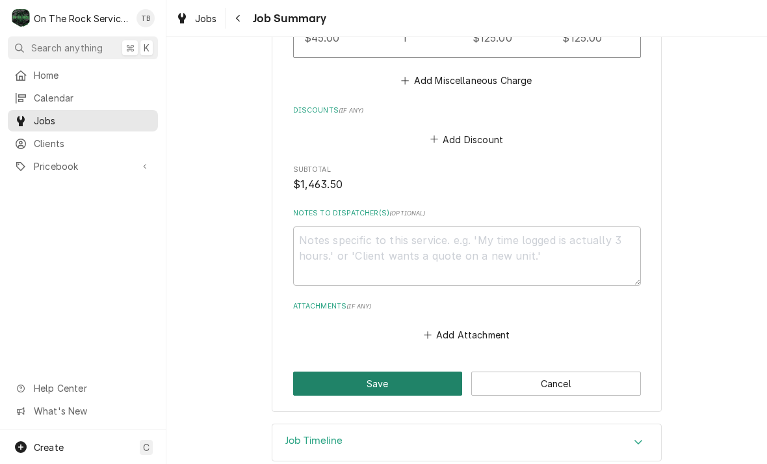
click at [379, 371] on button "Save" at bounding box center [378, 383] width 170 height 24
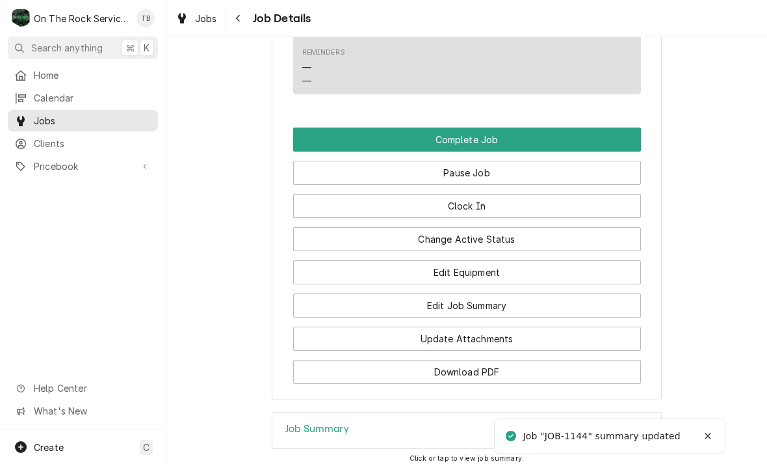
scroll to position [1469, 0]
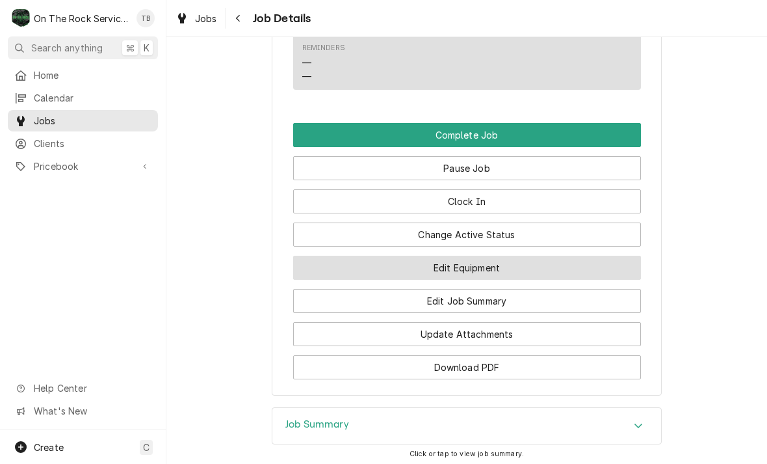
click at [489, 271] on button "Edit Equipment" at bounding box center [467, 268] width 348 height 24
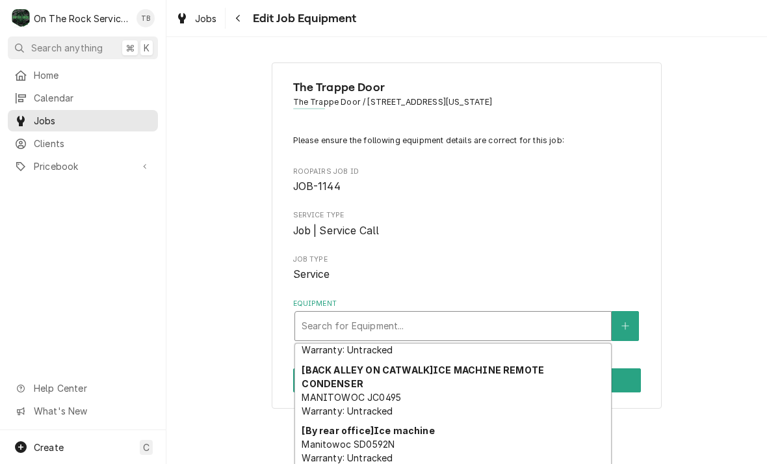
scroll to position [88, 0]
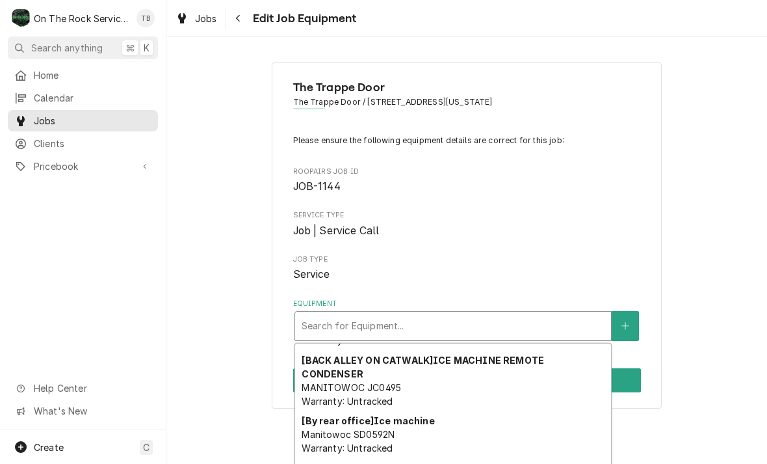
click at [512, 380] on div "[BACK ALLEY ON CATWALK] ICE MACHINE REMOTE CONDENSER MANITOWOC JC0495 Warranty:…" at bounding box center [453, 380] width 316 height 61
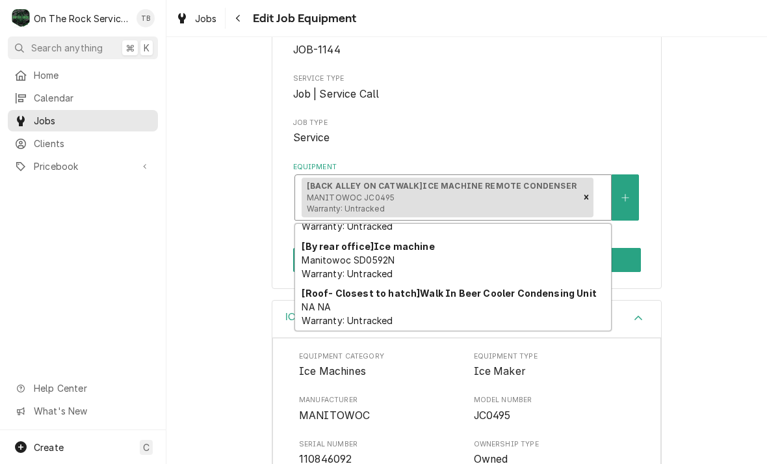
scroll to position [142, 0]
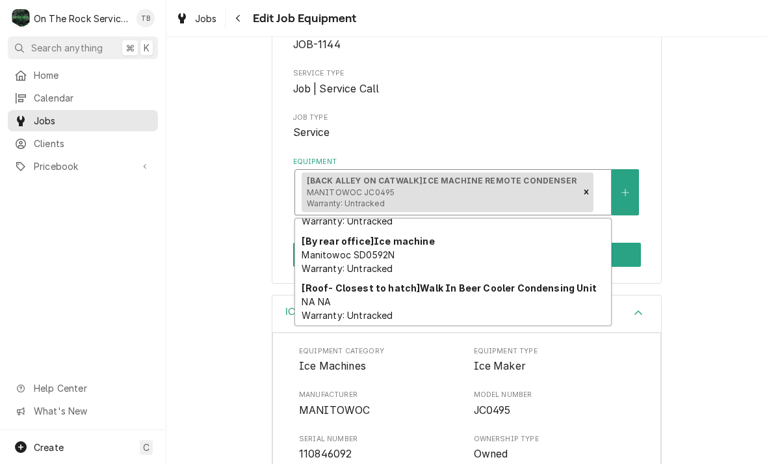
click at [368, 249] on span "Manitowoc SD0592N Warranty: Untracked" at bounding box center [348, 261] width 93 height 25
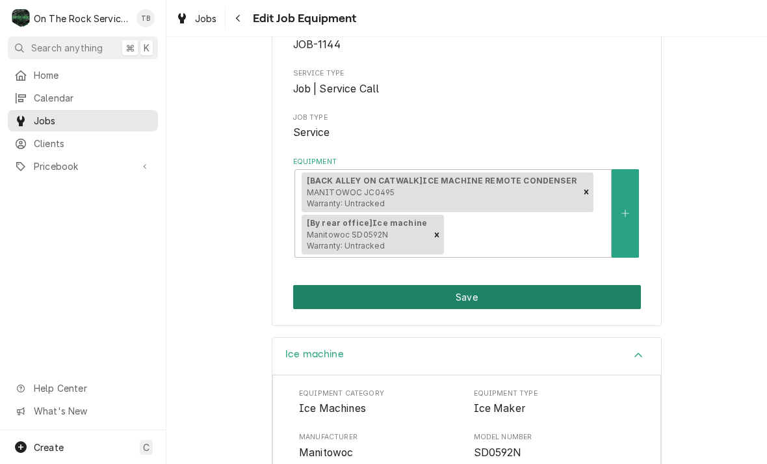
click at [490, 290] on button "Save" at bounding box center [467, 297] width 348 height 24
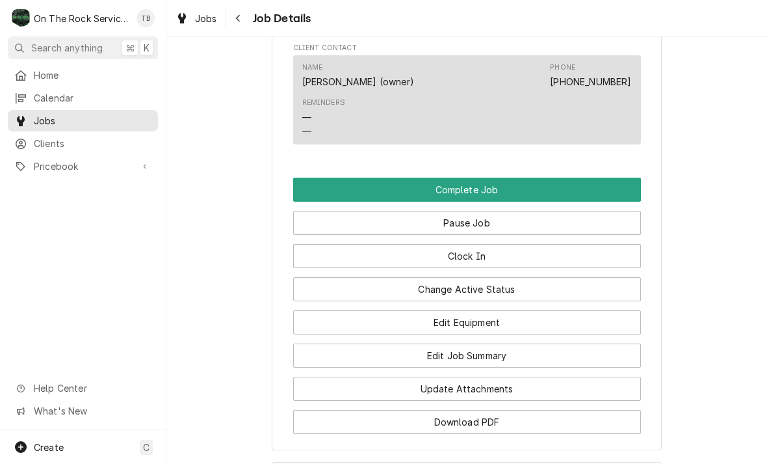
scroll to position [1466, 0]
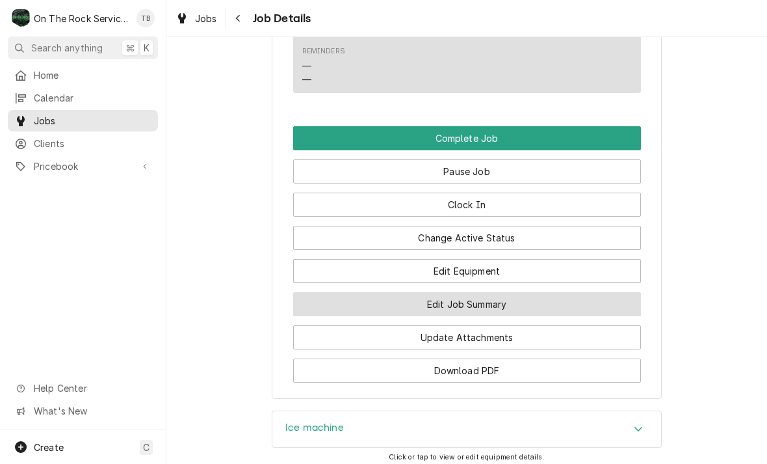
click at [466, 307] on button "Edit Job Summary" at bounding box center [467, 304] width 348 height 24
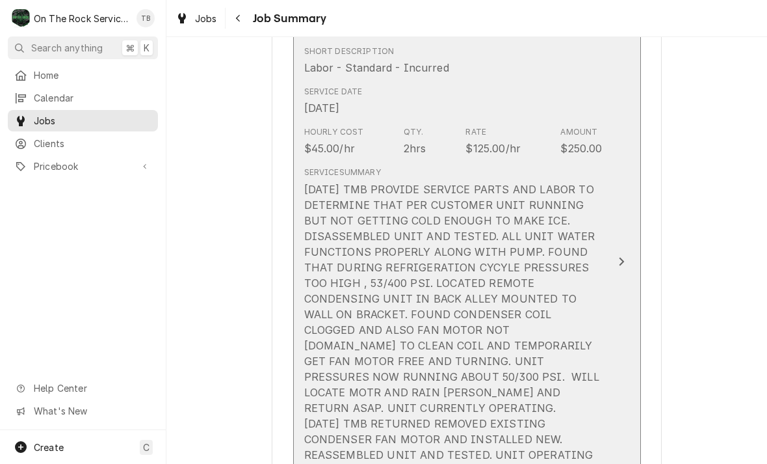
click at [404, 241] on div "10/6/25 TMB PROVIDE SERVICE PARTS AND LABOR TO DETERMINE THAT PER CUSTOMER UNIT…" at bounding box center [453, 329] width 299 height 297
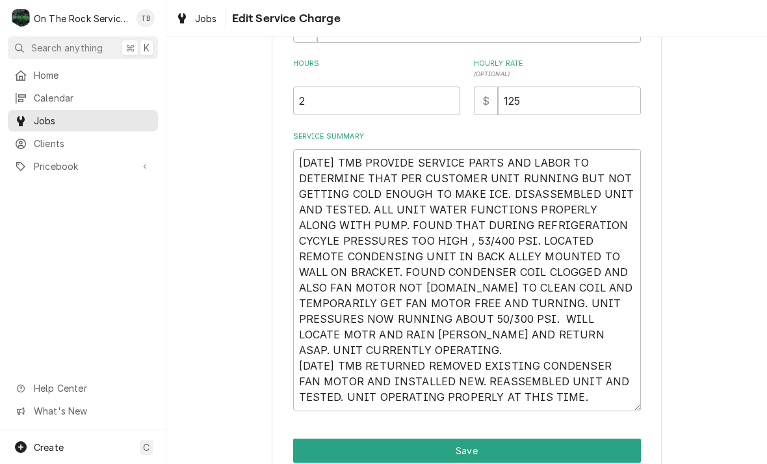
scroll to position [179, 0]
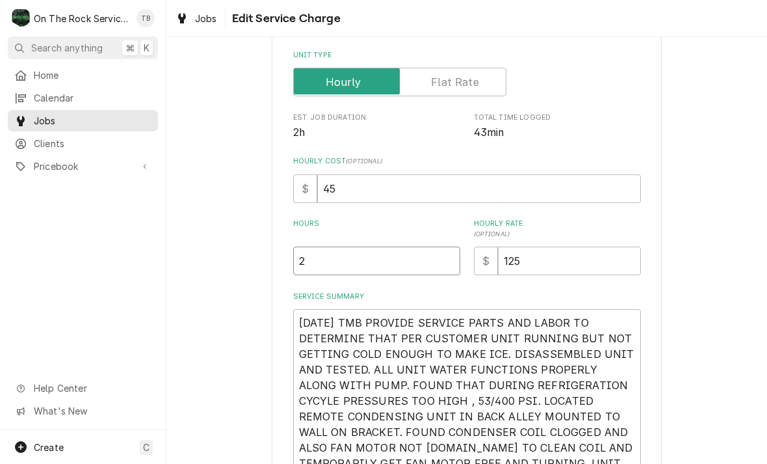
click at [336, 259] on input "2" at bounding box center [376, 260] width 167 height 29
type textarea "x"
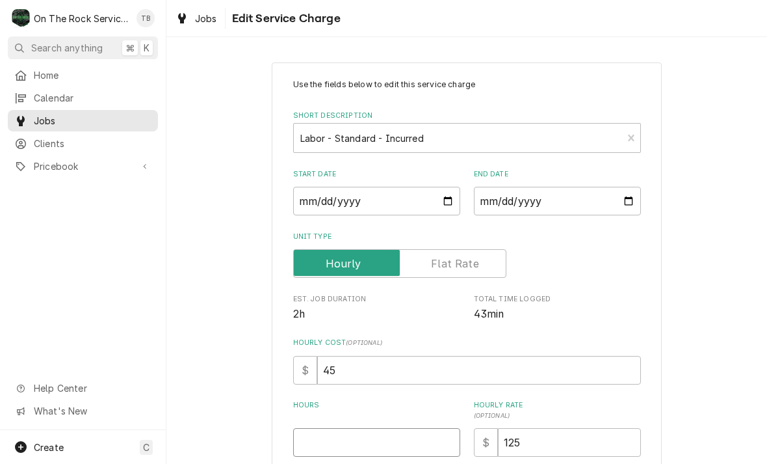
type textarea "x"
type input "1"
type textarea "x"
type input "3"
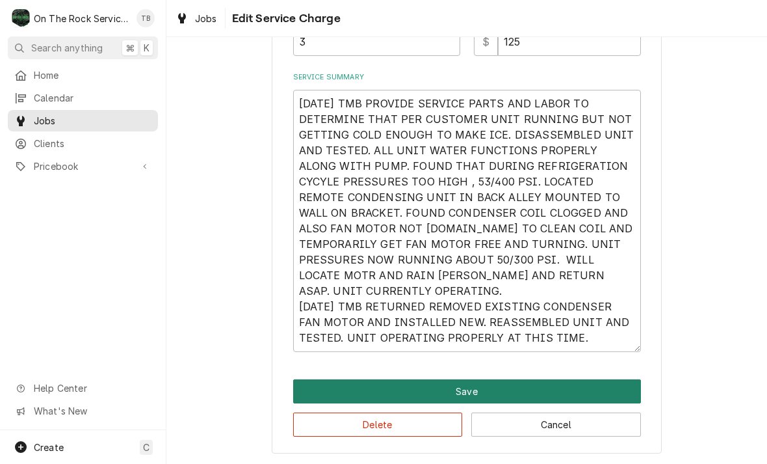
click at [475, 396] on button "Save" at bounding box center [467, 391] width 348 height 24
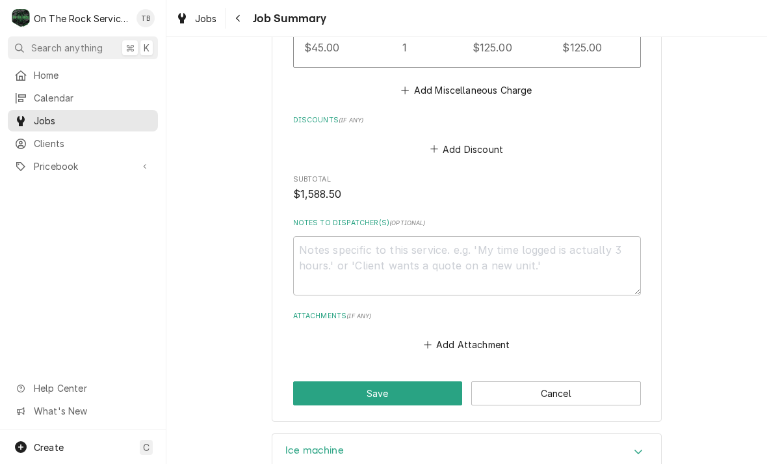
scroll to position [1326, 0]
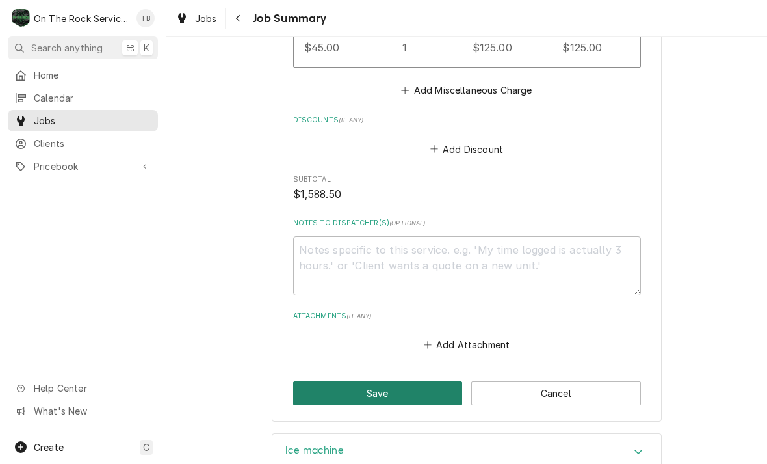
click at [379, 381] on button "Save" at bounding box center [378, 393] width 170 height 24
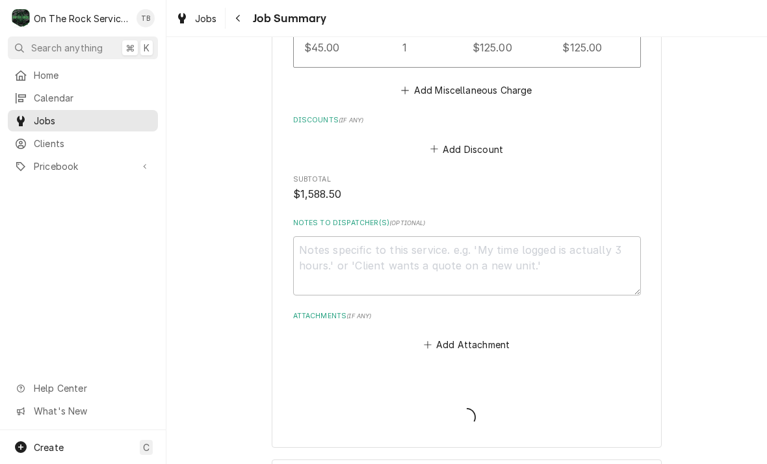
type textarea "x"
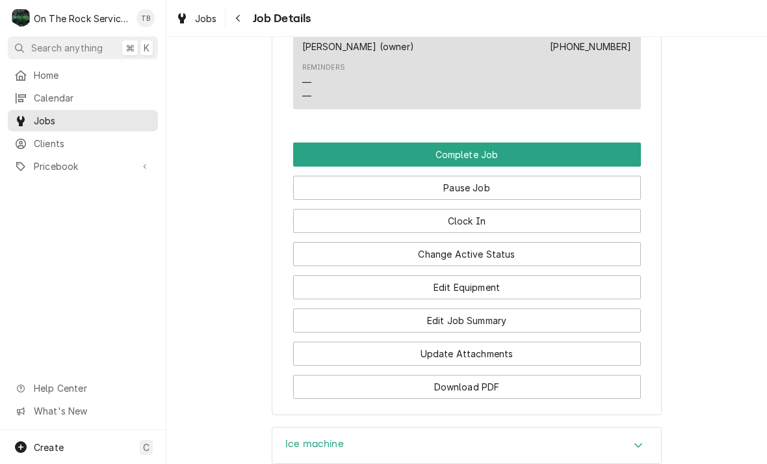
scroll to position [1457, 0]
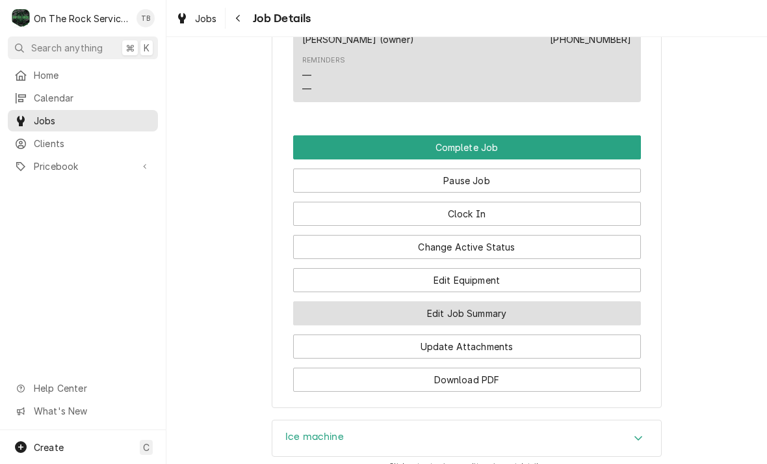
click at [520, 308] on button "Edit Job Summary" at bounding box center [467, 313] width 348 height 24
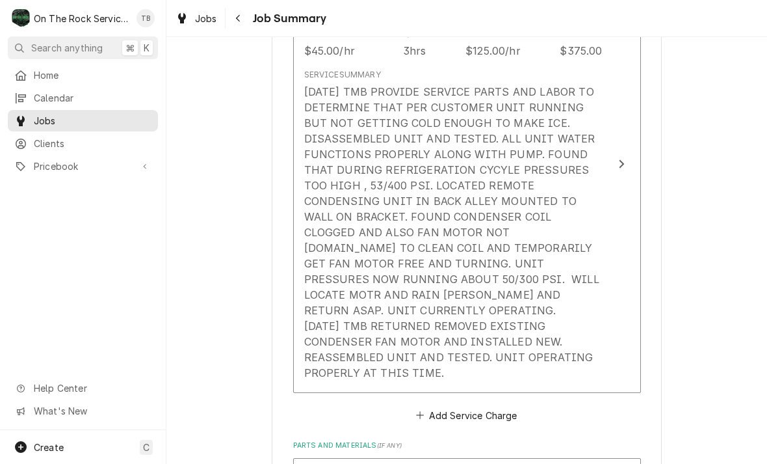
scroll to position [437, 0]
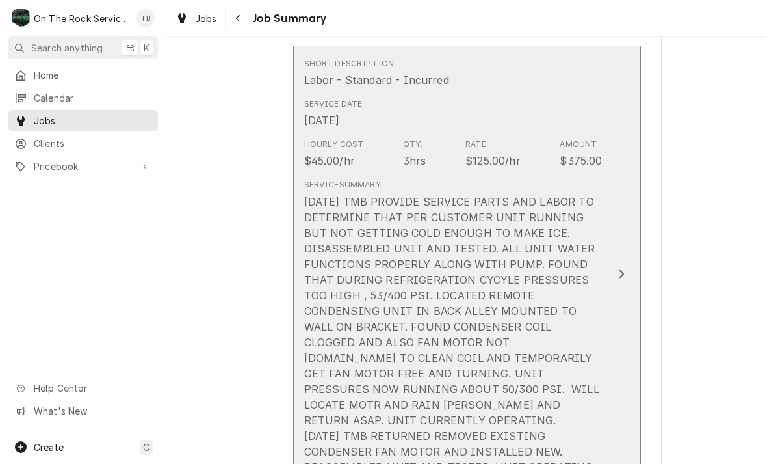
click at [505, 317] on div "[DATE] TMB PROVIDE SERVICE PARTS AND LABOR TO DETERMINE THAT PER CUSTOMER UNIT …" at bounding box center [453, 342] width 299 height 297
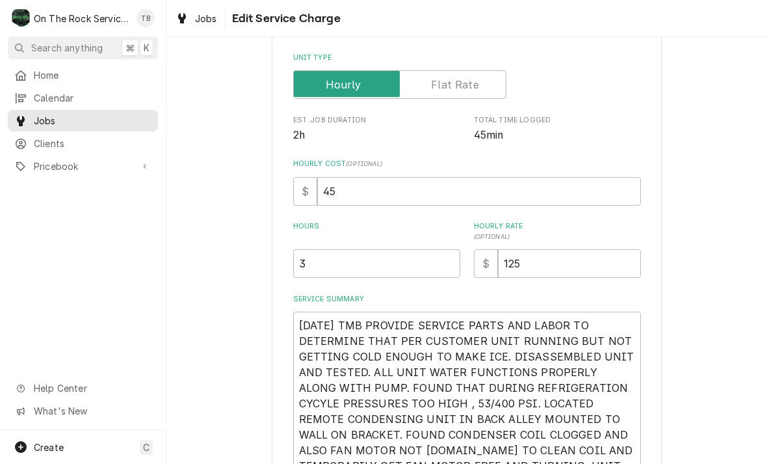
type textarea "x"
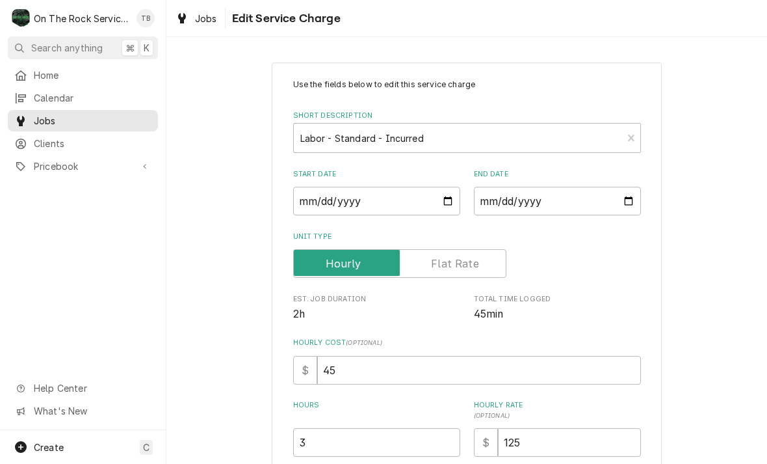
click at [338, 263] on label "Unit Type" at bounding box center [399, 263] width 213 height 29
click at [338, 263] on input "Unit Type" at bounding box center [400, 263] width 202 height 29
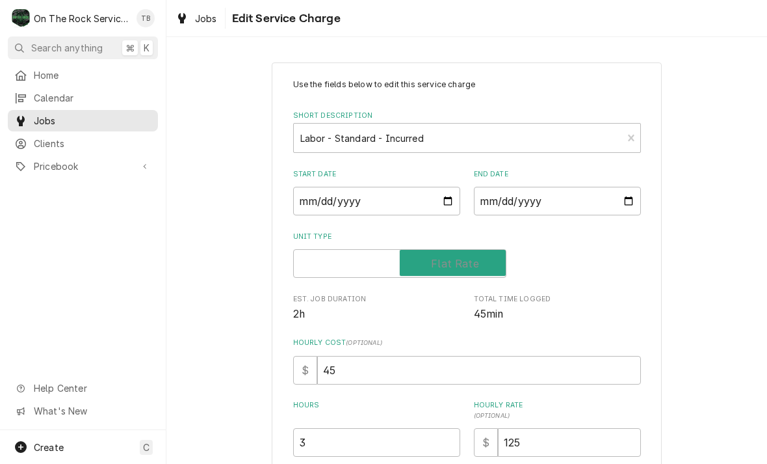
checkbox input "true"
type textarea "x"
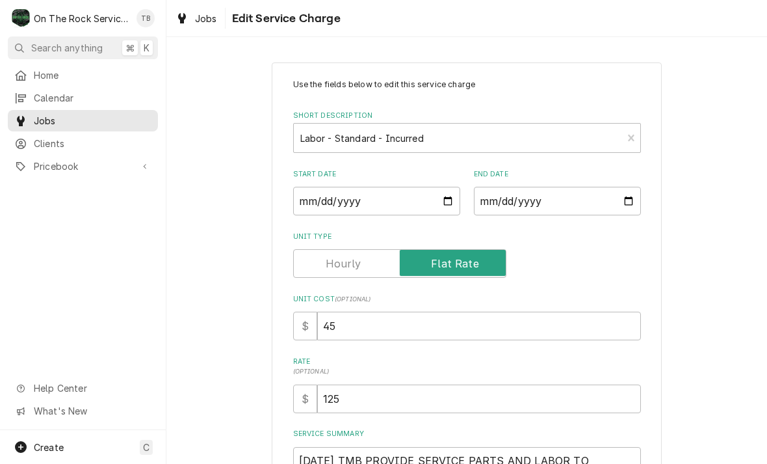
click at [360, 262] on input "Unit Type" at bounding box center [400, 263] width 202 height 29
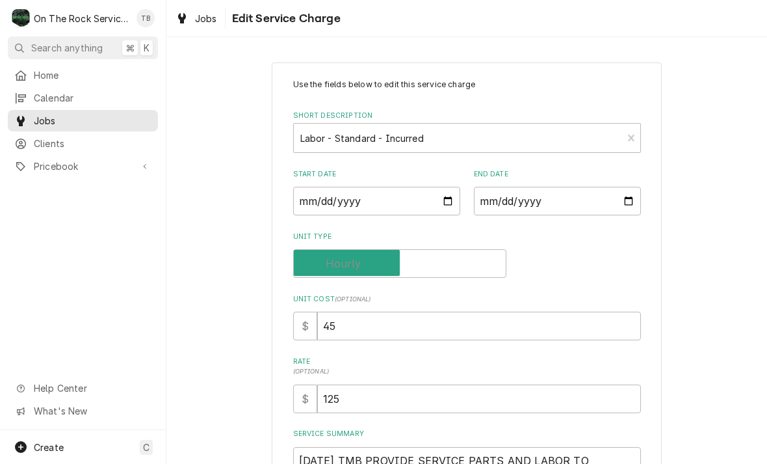
checkbox input "false"
type textarea "x"
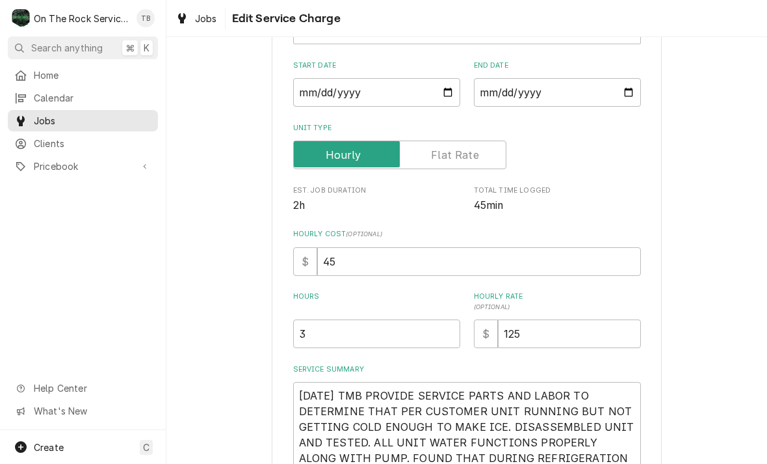
scroll to position [153, 0]
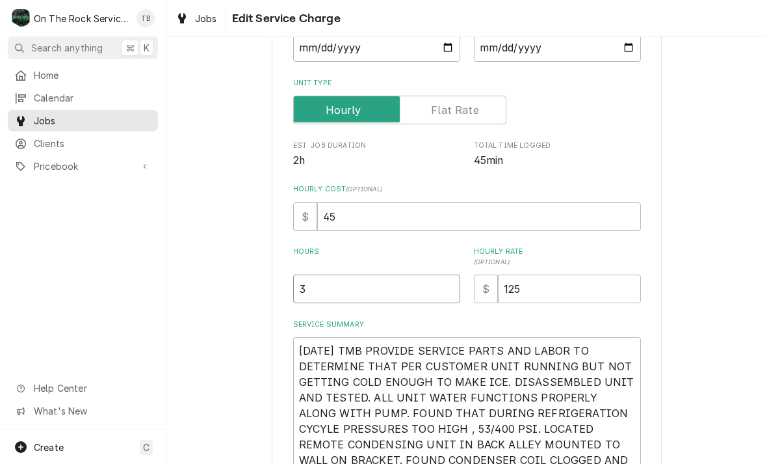
click at [331, 291] on input "3" at bounding box center [376, 288] width 167 height 29
type textarea "x"
type input "4"
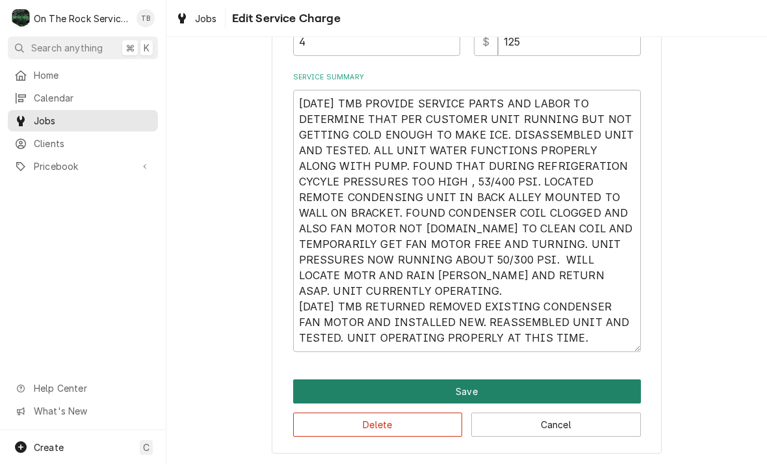
click at [456, 387] on button "Save" at bounding box center [467, 391] width 348 height 24
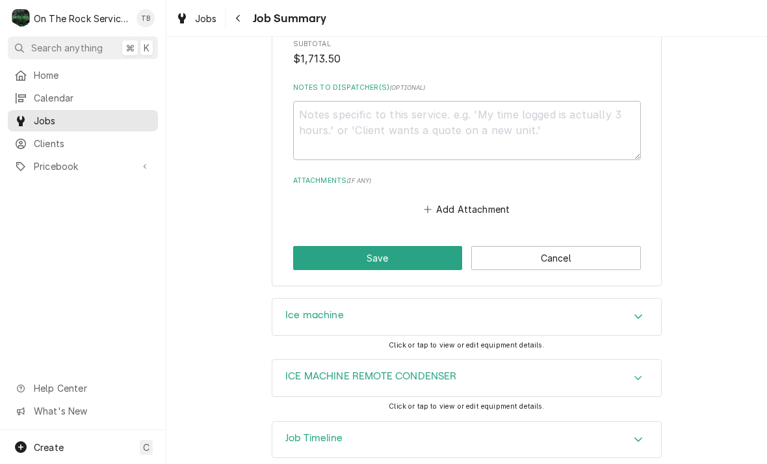
scroll to position [1457, 0]
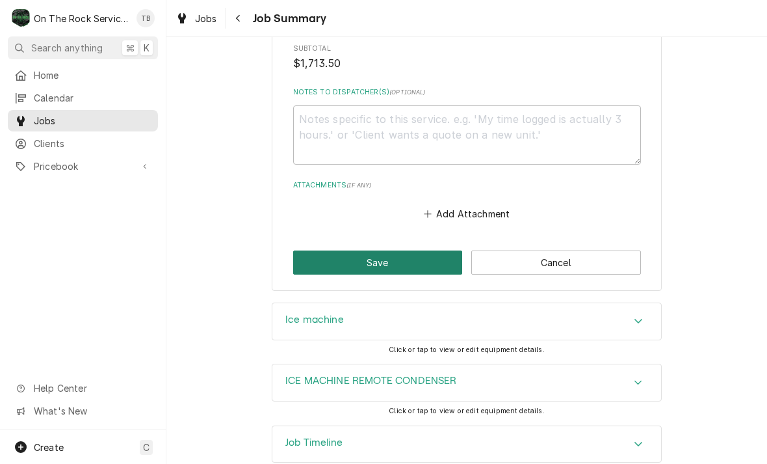
click at [401, 250] on button "Save" at bounding box center [378, 262] width 170 height 24
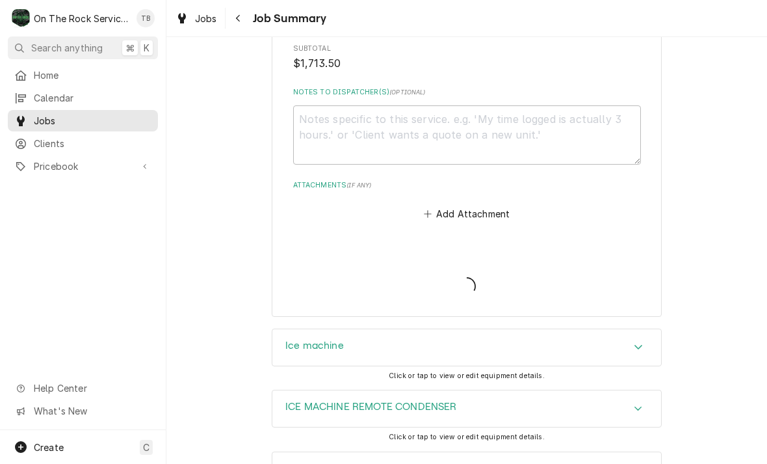
type textarea "x"
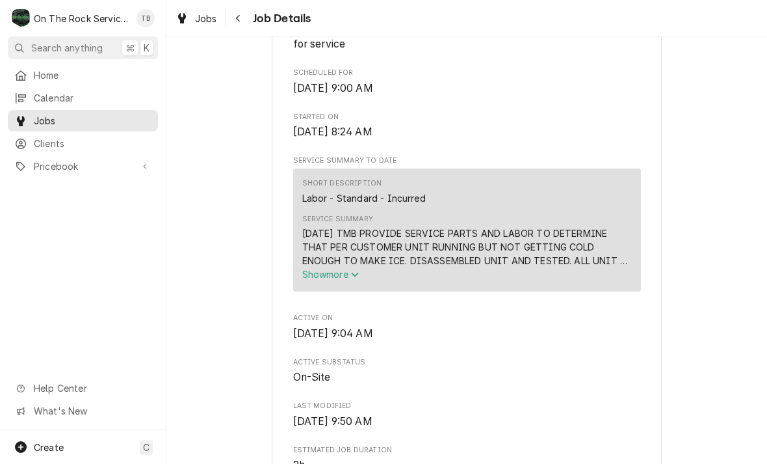
scroll to position [475, 0]
click at [352, 278] on span "Show more" at bounding box center [330, 272] width 57 height 11
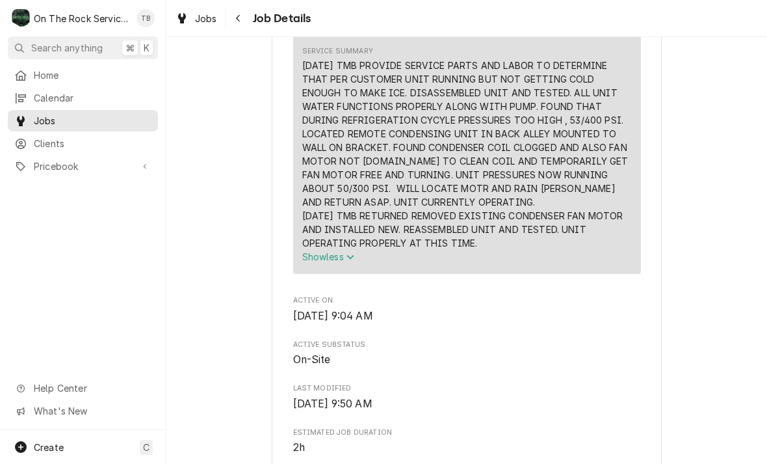
scroll to position [643, 0]
click at [721, 161] on div "On-Site The Trappe Door The Trappe Door / 23 W Washington St, Greenville, SC 29…" at bounding box center [466, 396] width 601 height 1976
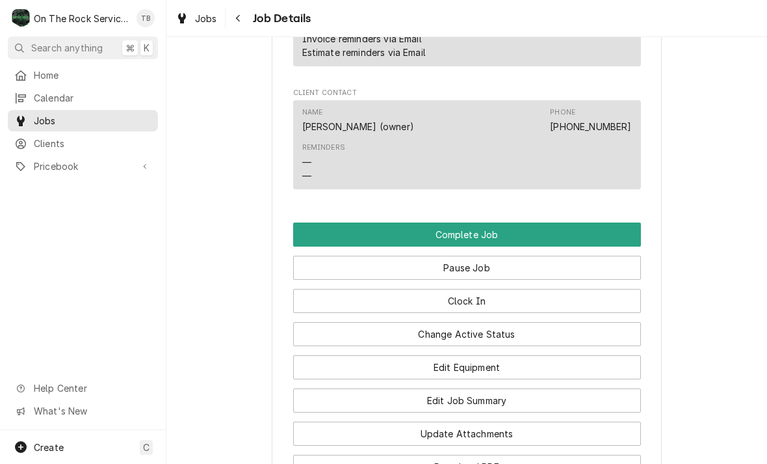
scroll to position [1521, 0]
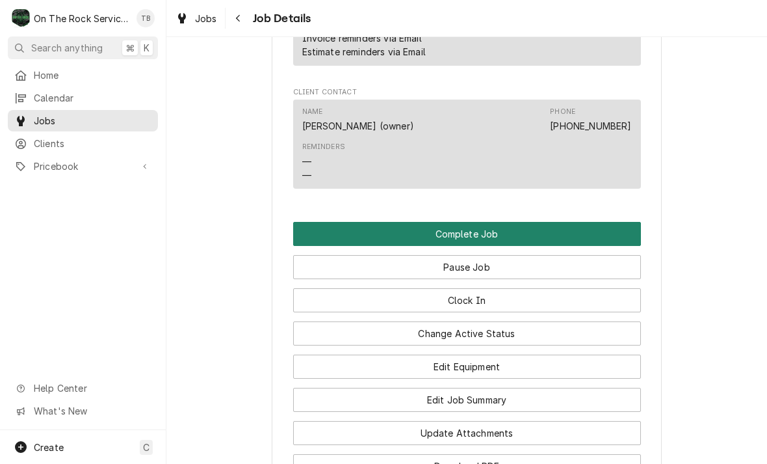
click at [486, 233] on button "Complete Job" at bounding box center [467, 234] width 348 height 24
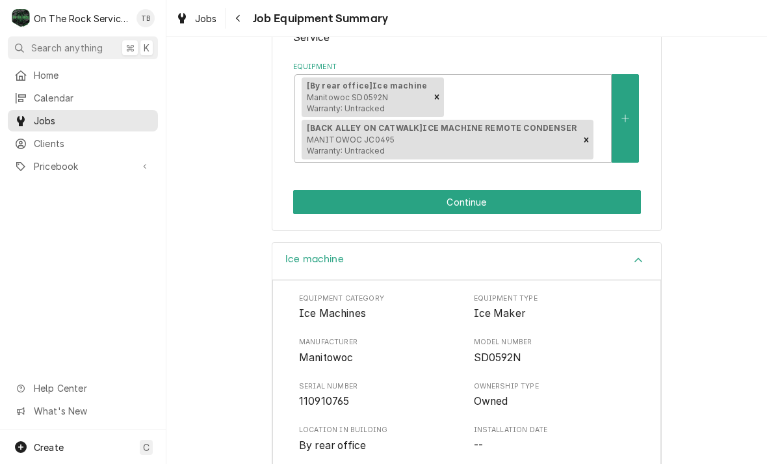
scroll to position [265, 0]
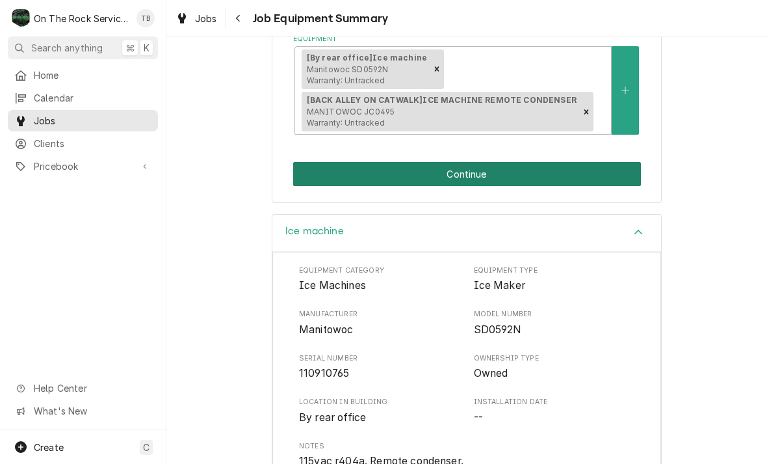
click at [466, 166] on button "Continue" at bounding box center [467, 174] width 348 height 24
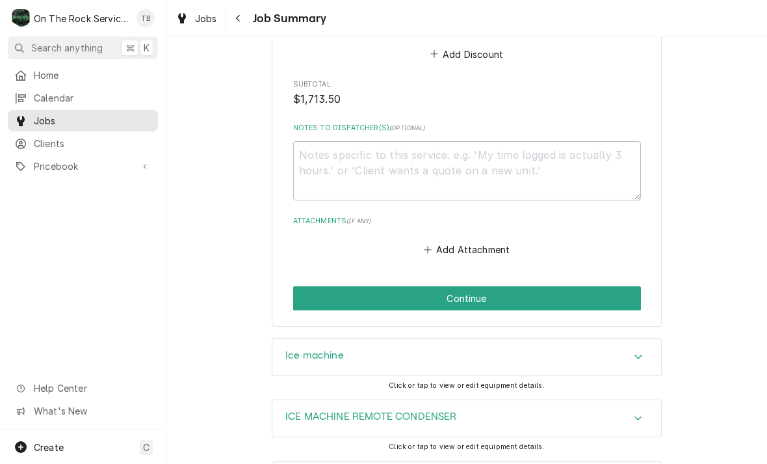
scroll to position [1431, 0]
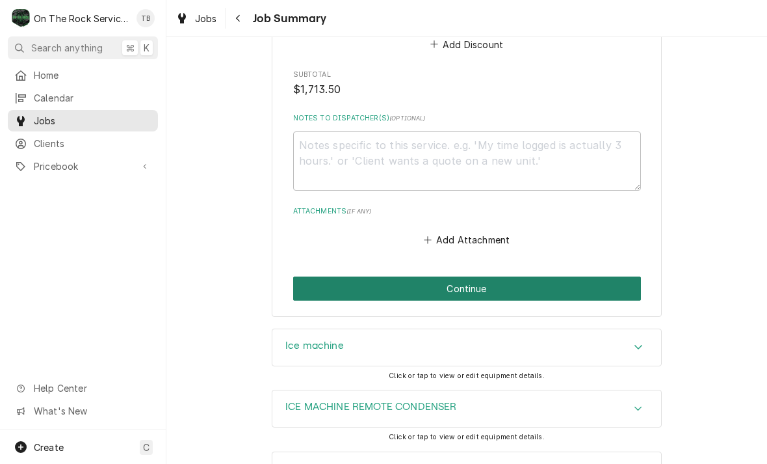
click at [456, 276] on button "Continue" at bounding box center [467, 288] width 348 height 24
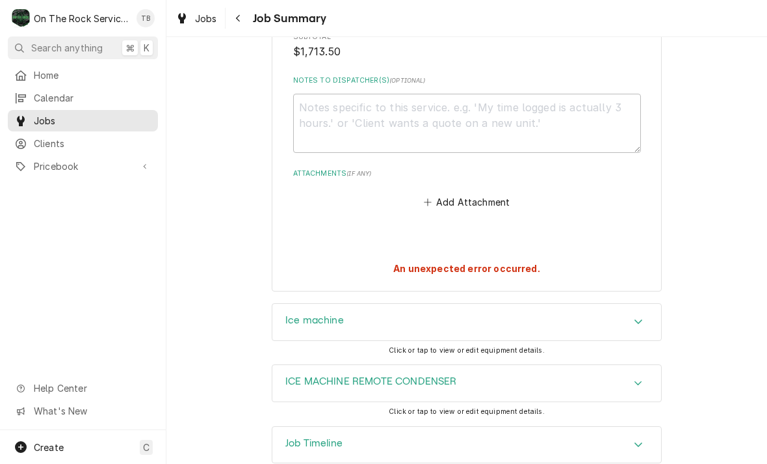
scroll to position [1468, 0]
type textarea "x"
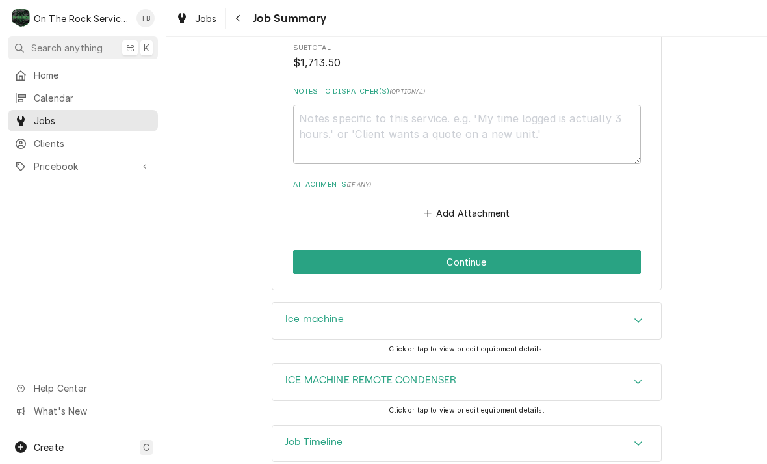
scroll to position [1457, 0]
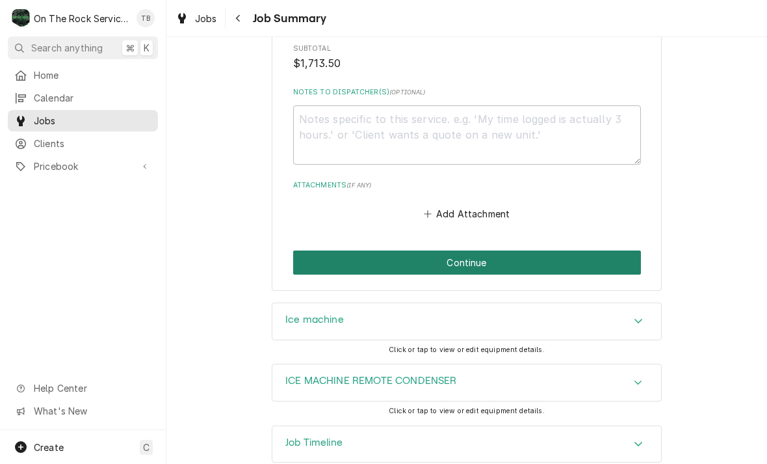
click at [521, 250] on button "Continue" at bounding box center [467, 262] width 348 height 24
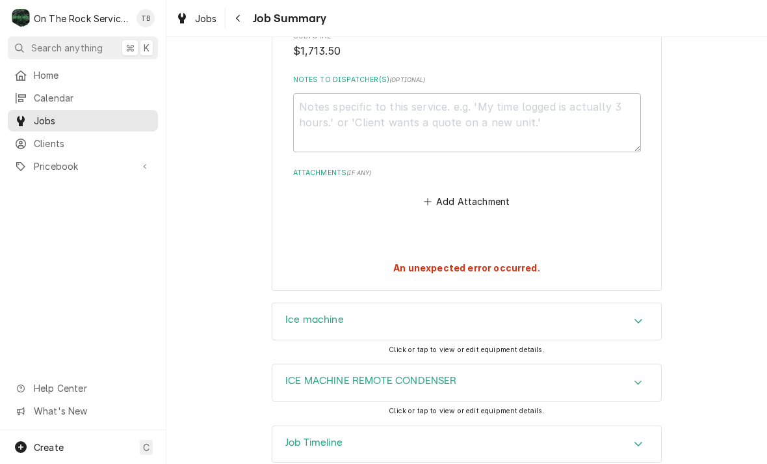
scroll to position [1468, 0]
click at [516, 263] on strong "An unexpected error occurred." at bounding box center [466, 268] width 147 height 11
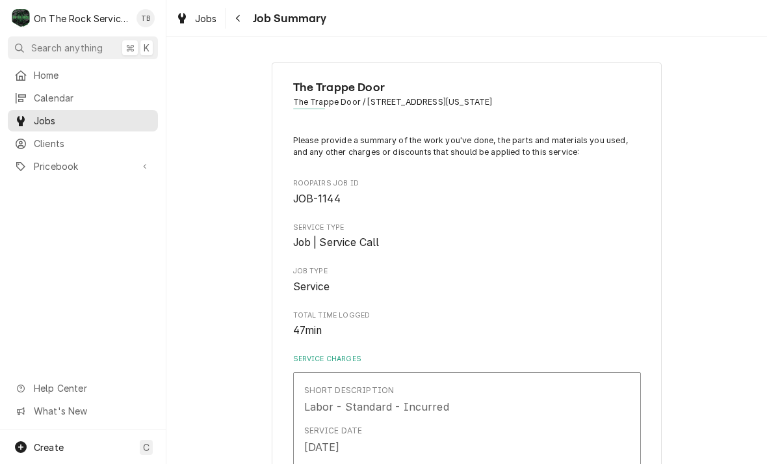
scroll to position [0, 0]
type textarea "x"
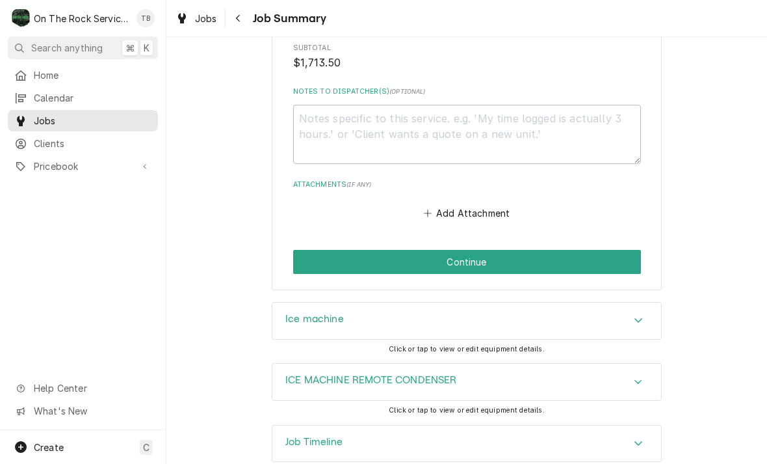
scroll to position [1457, 0]
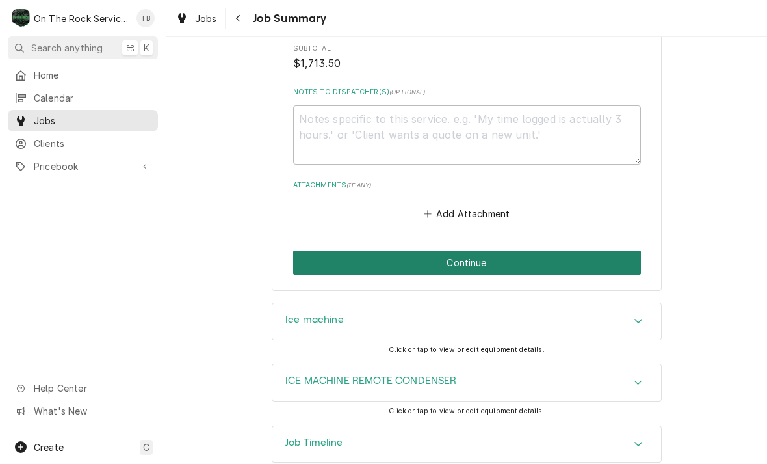
click at [535, 250] on button "Continue" at bounding box center [467, 262] width 348 height 24
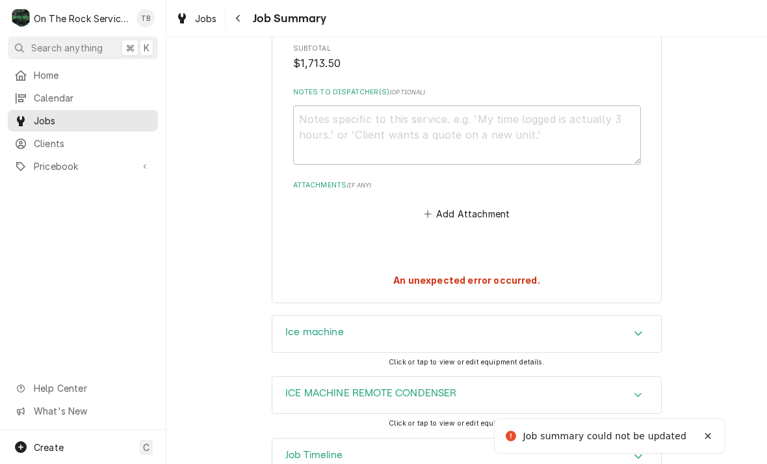
click at [636, 430] on div "Job summary could not be updated" at bounding box center [606, 436] width 165 height 14
click at [637, 431] on div "Job summary could not be updated" at bounding box center [606, 436] width 165 height 14
click at [643, 425] on div "Job summary could not be updated" at bounding box center [596, 435] width 185 height 21
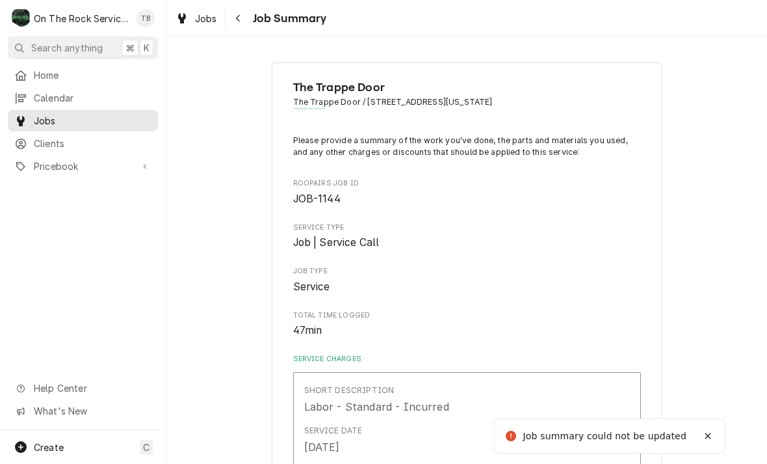
scroll to position [0, 0]
type textarea "x"
click at [248, 16] on button "Navigate back" at bounding box center [238, 18] width 21 height 21
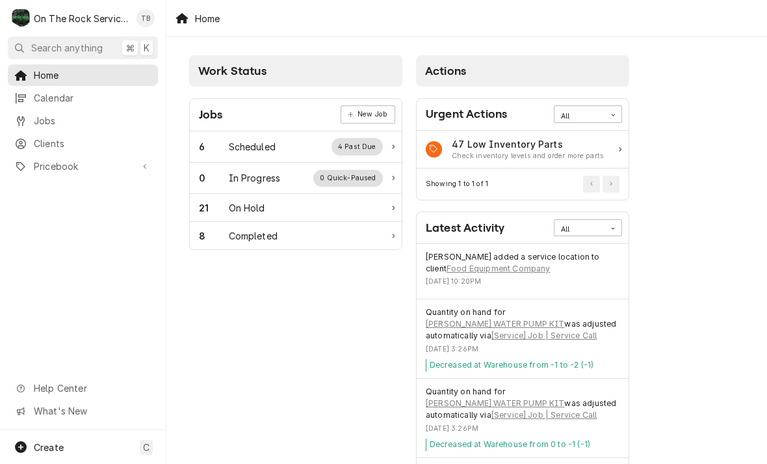
click at [270, 152] on div "Scheduled" at bounding box center [252, 147] width 47 height 14
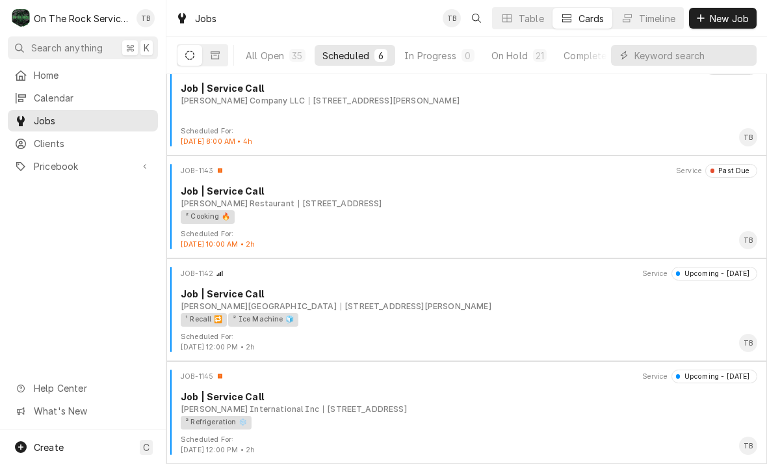
scroll to position [227, 0]
click at [367, 403] on div "501 By-pass 72 NW, Greenwood, SC 29649" at bounding box center [365, 409] width 84 height 12
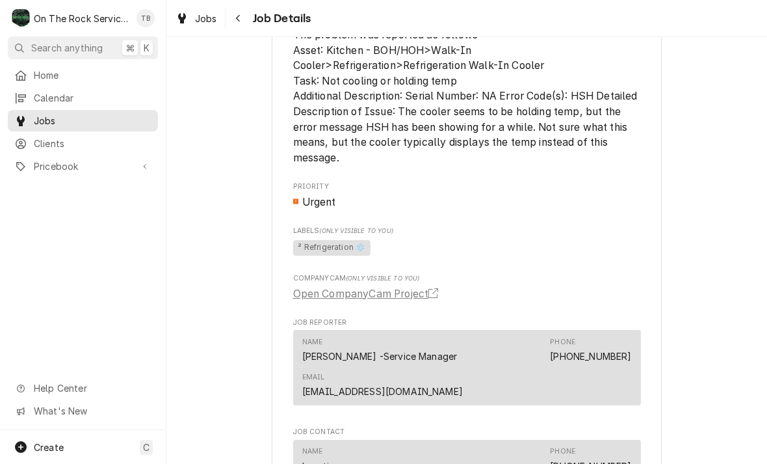
scroll to position [752, 0]
click at [714, 451] on div "Upcoming [PERSON_NAME] International Inc Chili’s Grill & [PERSON_NAME][GEOGRAPH…" at bounding box center [466, 88] width 601 height 1578
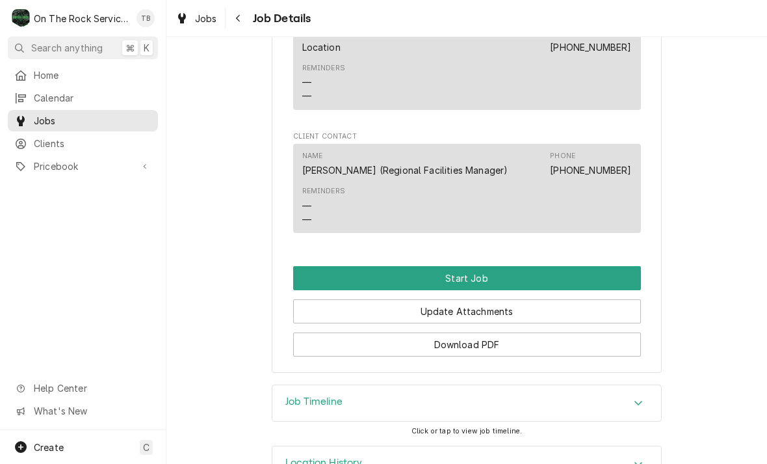
scroll to position [1243, 0]
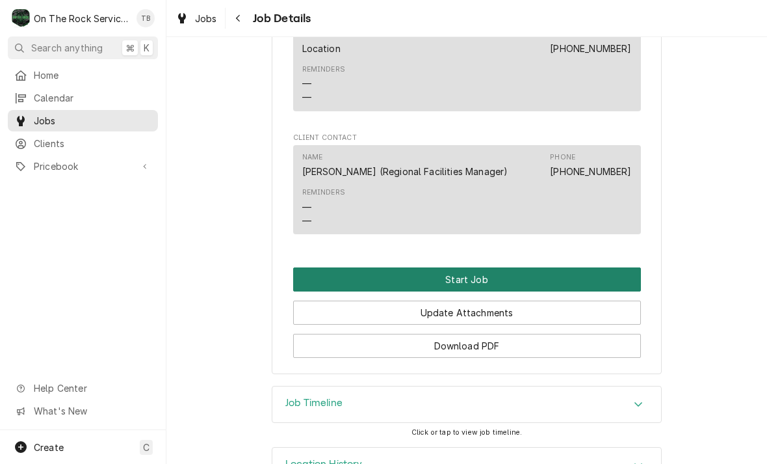
click at [480, 267] on button "Start Job" at bounding box center [467, 279] width 348 height 24
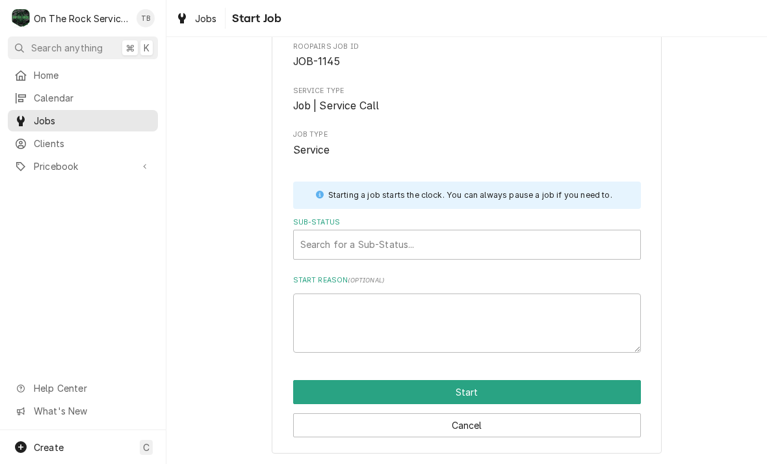
scroll to position [68, 0]
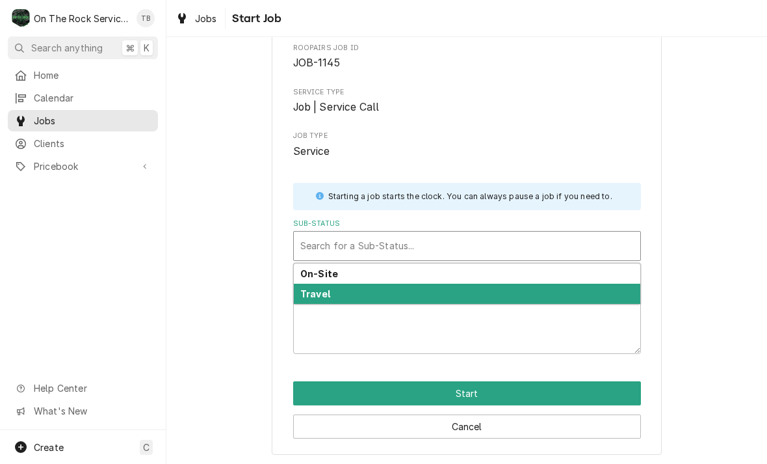
click at [337, 294] on div "Travel" at bounding box center [467, 294] width 347 height 20
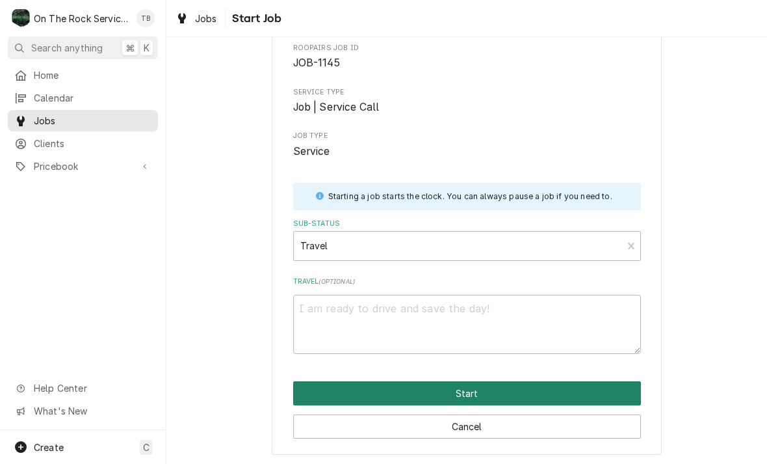
click at [479, 388] on button "Start" at bounding box center [467, 393] width 348 height 24
type textarea "x"
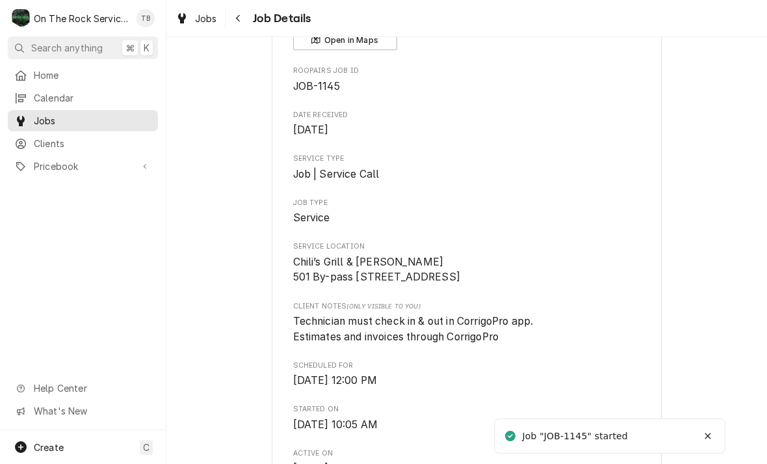
scroll to position [113, 0]
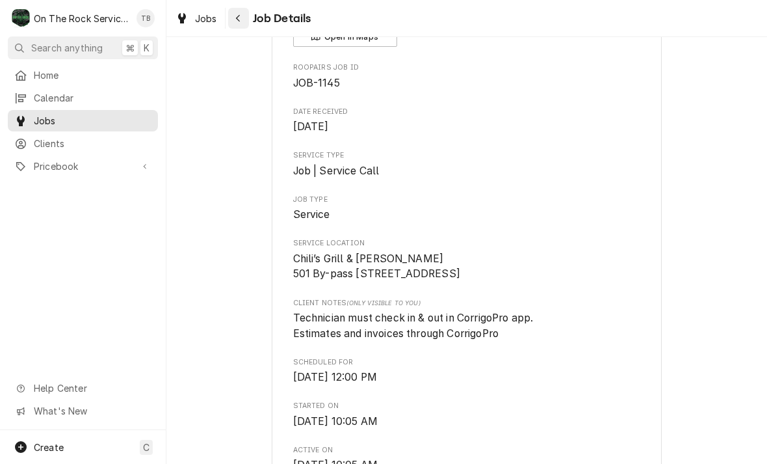
click at [247, 20] on button "Navigate back" at bounding box center [238, 18] width 21 height 21
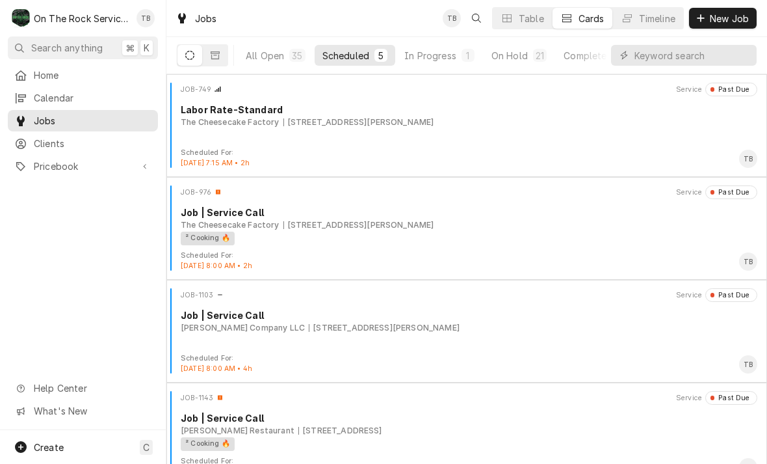
click at [360, 58] on div "Scheduled" at bounding box center [346, 56] width 47 height 14
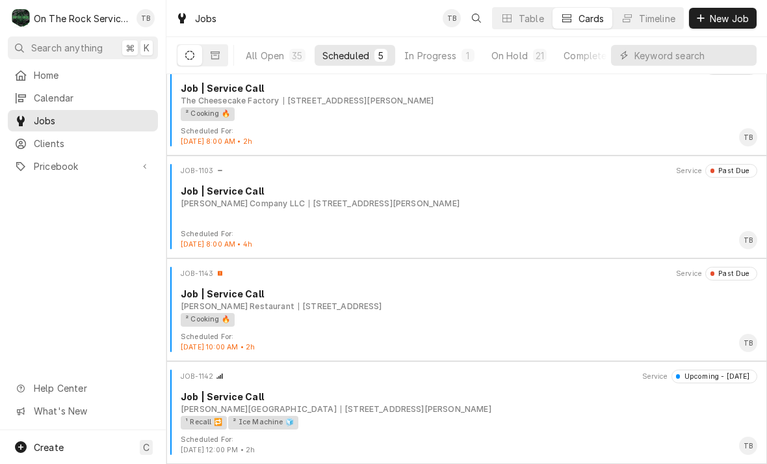
scroll to position [124, 0]
